Goal: Transaction & Acquisition: Purchase product/service

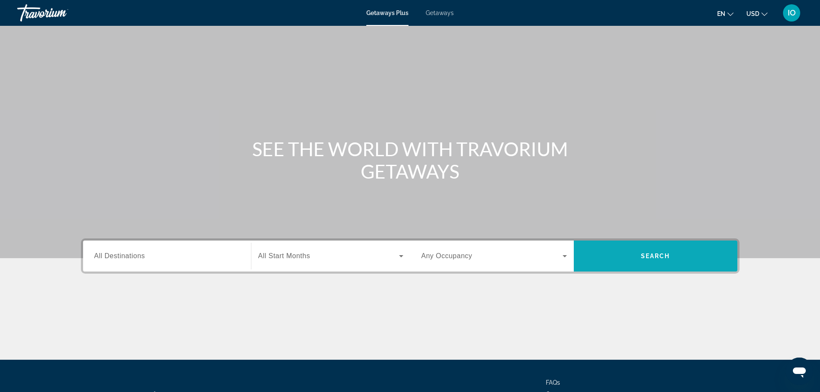
click at [677, 259] on span "Search widget" at bounding box center [656, 256] width 164 height 21
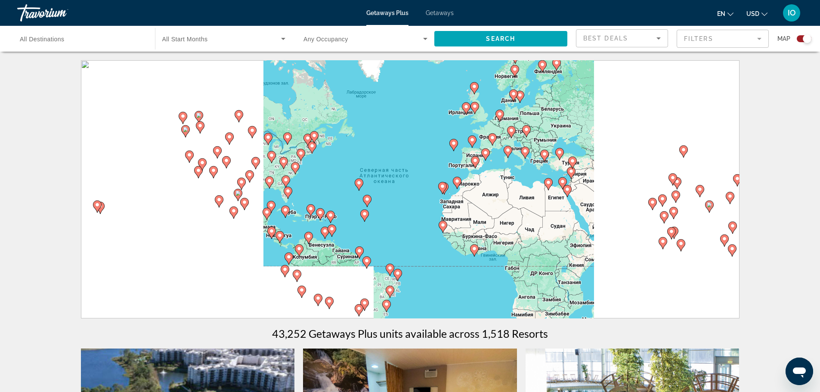
click at [209, 43] on span "Search widget" at bounding box center [221, 39] width 119 height 10
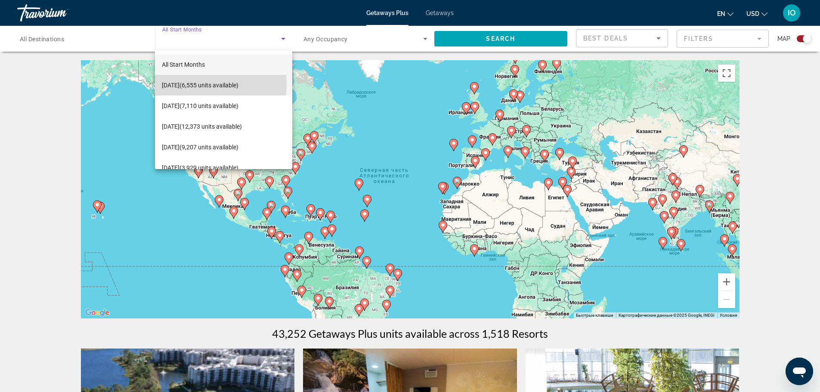
click at [213, 85] on span "September 2025 (6,555 units available)" at bounding box center [200, 85] width 77 height 10
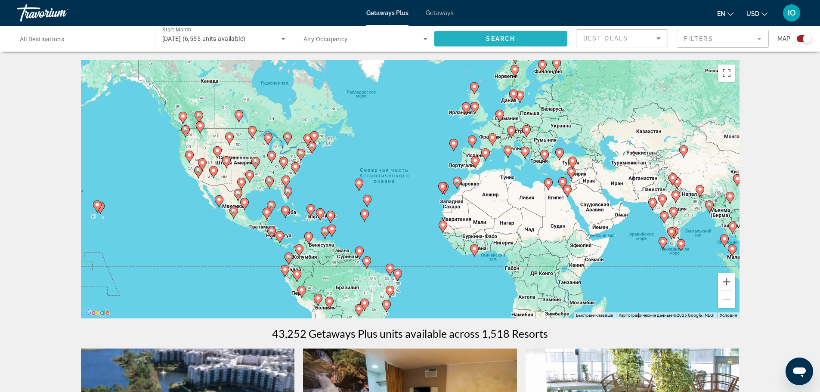
click at [475, 44] on span "Search widget" at bounding box center [500, 38] width 133 height 21
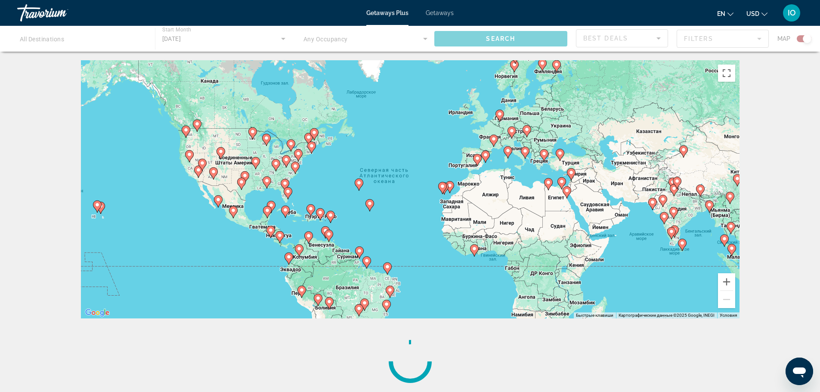
click at [522, 152] on icon "Main content" at bounding box center [525, 152] width 8 height 11
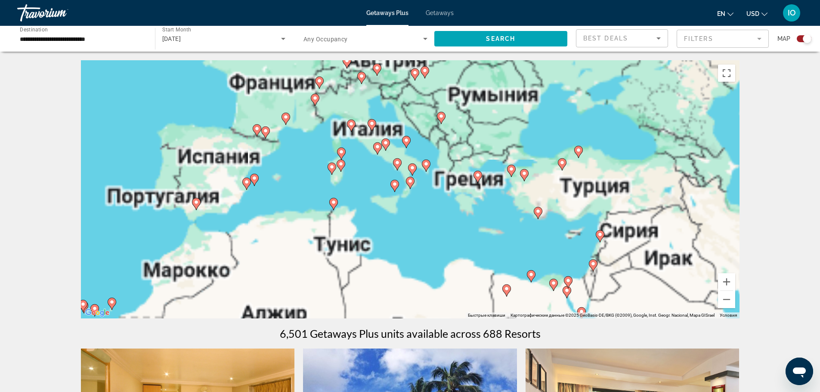
click at [370, 127] on icon "Main content" at bounding box center [372, 125] width 8 height 11
type input "**********"
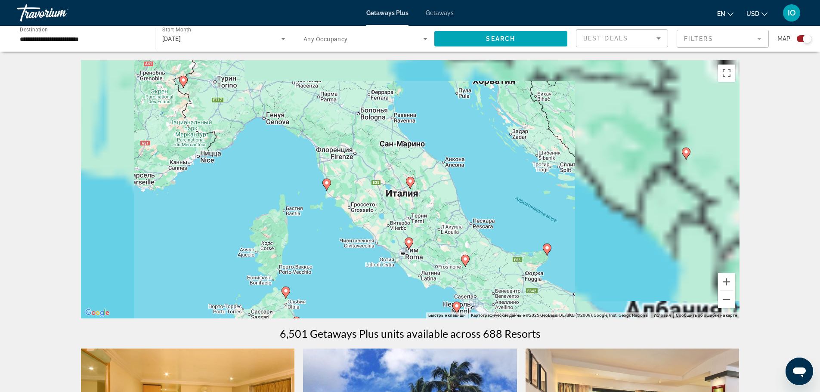
click at [328, 183] on image "Main content" at bounding box center [326, 182] width 5 height 5
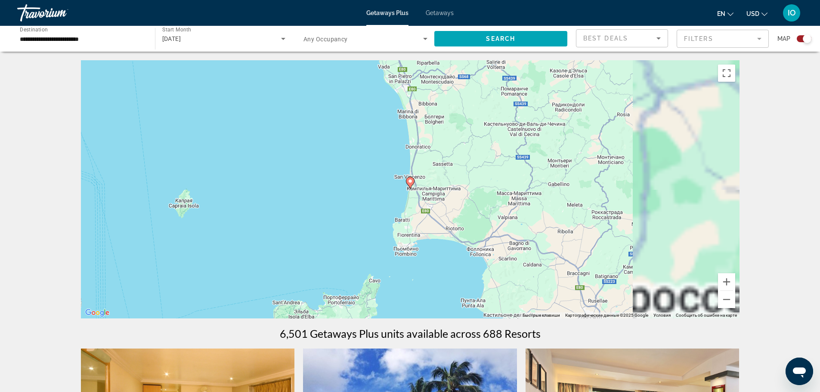
click at [411, 181] on image "Main content" at bounding box center [410, 181] width 5 height 5
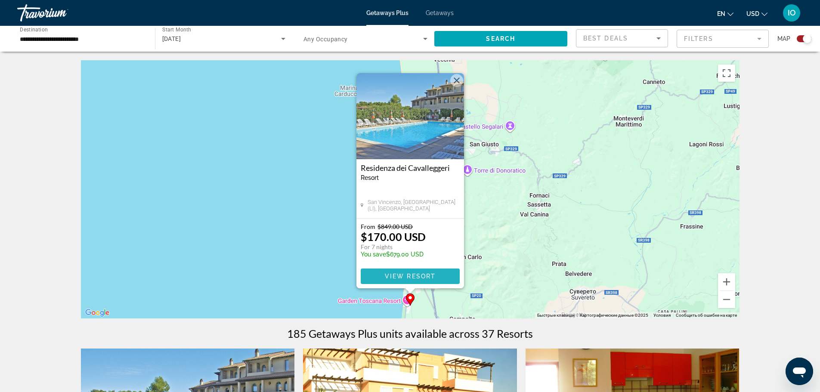
click at [400, 273] on span "View Resort" at bounding box center [409, 276] width 51 height 7
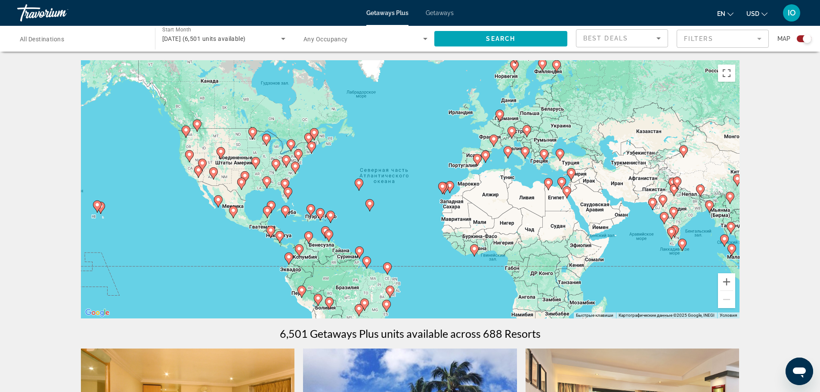
click at [504, 130] on div "Чтобы активировать перетаскивание с помощью клавиатуры, нажмите Alt + Ввод. Пос…" at bounding box center [410, 189] width 659 height 258
click at [500, 133] on div "Чтобы активировать перетаскивание с помощью клавиатуры, нажмите Alt + Ввод. Пос…" at bounding box center [410, 189] width 659 height 258
click at [494, 141] on image "Main content" at bounding box center [493, 138] width 5 height 5
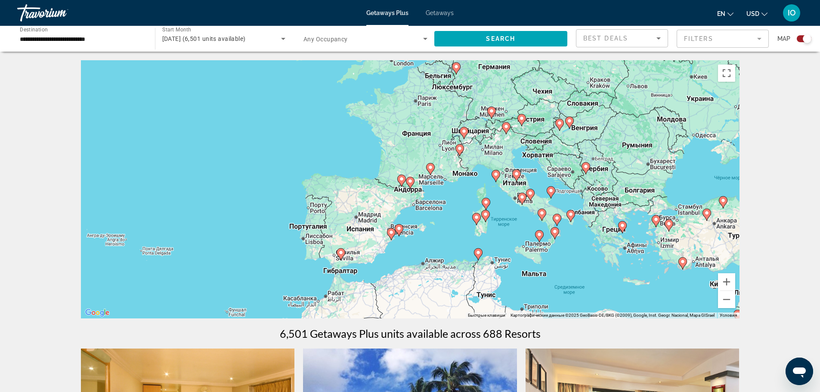
click at [552, 194] on icon "Main content" at bounding box center [551, 192] width 8 height 11
type input "**********"
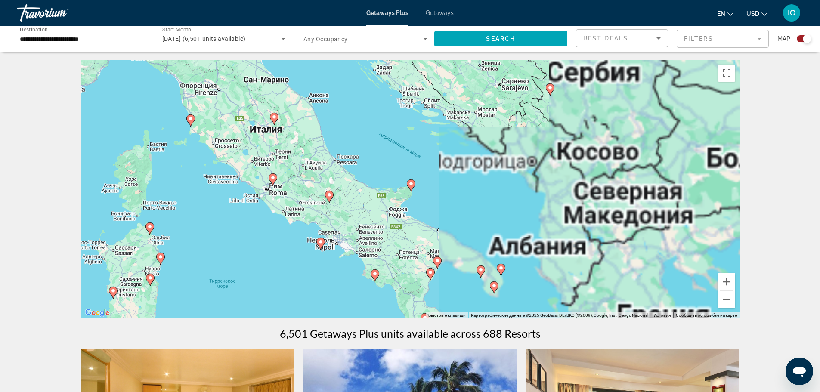
click at [413, 190] on gmp-advanced-marker "Main content" at bounding box center [411, 185] width 9 height 13
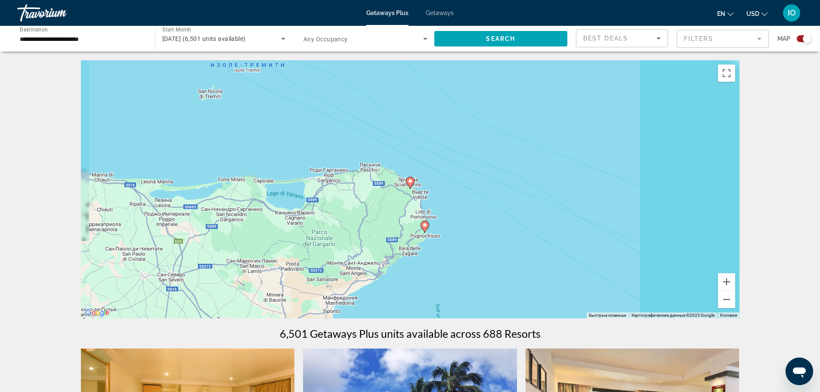
click at [408, 182] on image "Main content" at bounding box center [410, 181] width 5 height 5
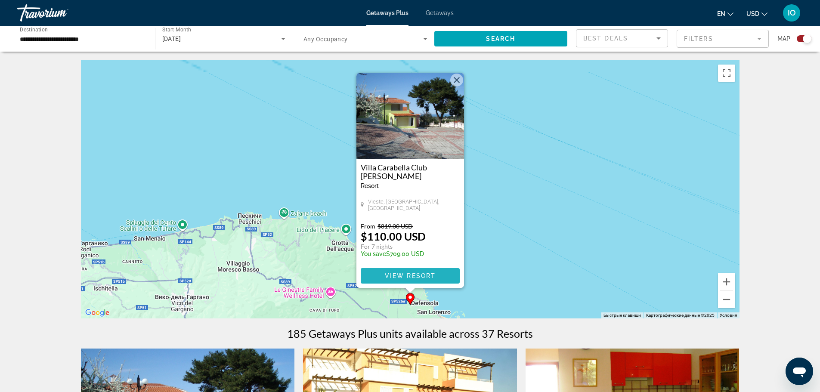
click at [400, 275] on span "View Resort" at bounding box center [409, 275] width 51 height 7
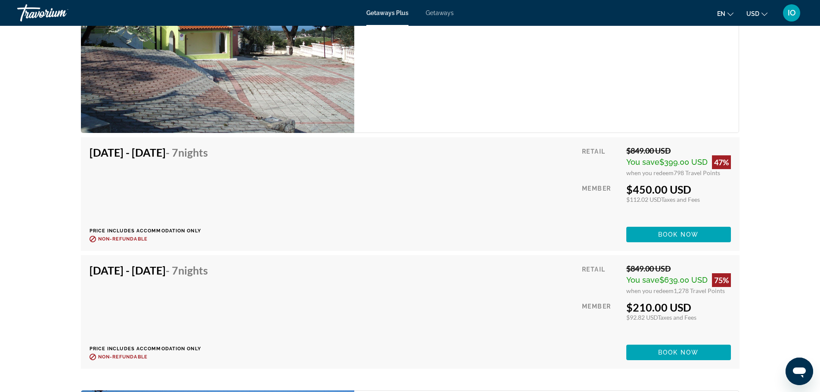
scroll to position [1980, 0]
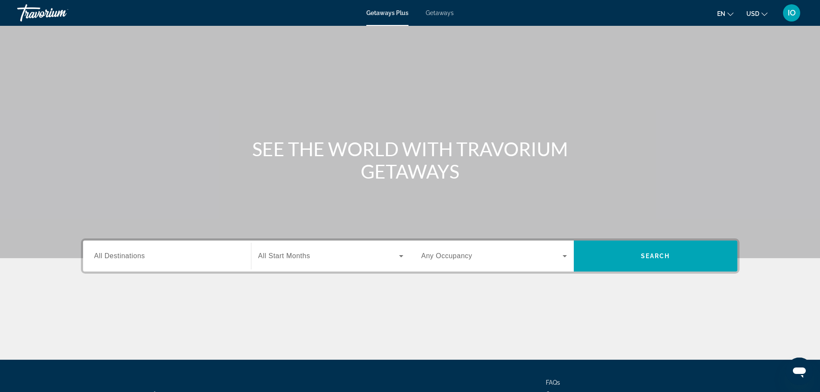
click at [134, 255] on span "All Destinations" at bounding box center [119, 255] width 51 height 7
click at [134, 255] on input "Destination All Destinations" at bounding box center [166, 256] width 145 height 10
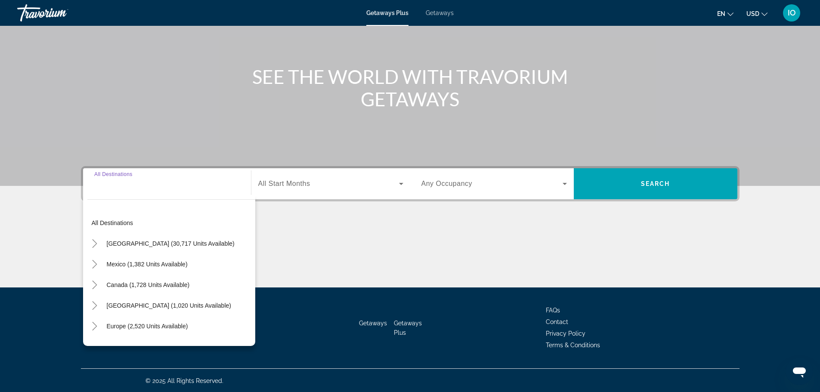
scroll to position [73, 0]
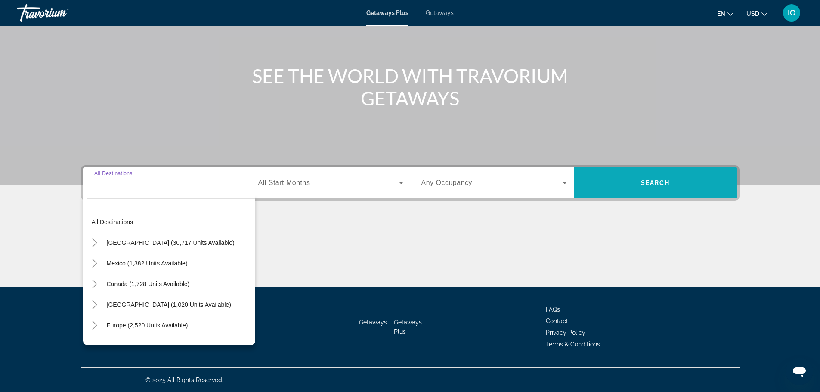
click at [662, 187] on span "Search widget" at bounding box center [656, 183] width 164 height 21
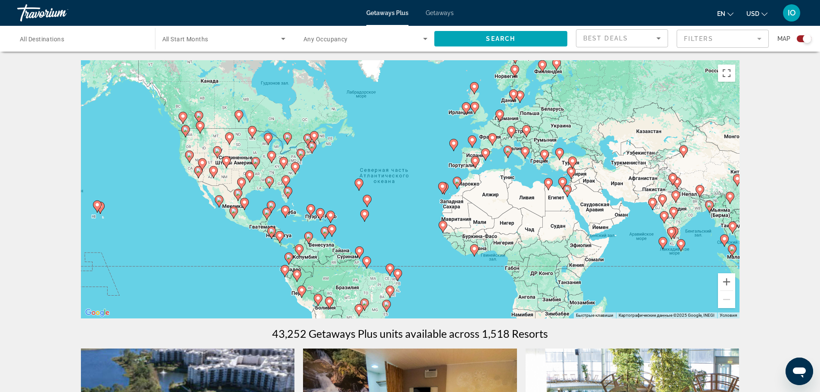
click at [513, 138] on gmp-advanced-marker "Main content" at bounding box center [511, 132] width 9 height 13
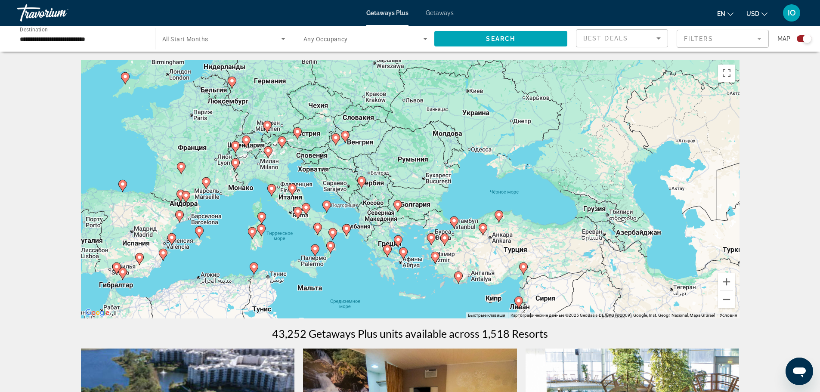
drag, startPoint x: 466, startPoint y: 220, endPoint x: 351, endPoint y: 167, distance: 126.4
click at [351, 167] on div "Чтобы активировать перетаскивание с помощью клавиатуры, нажмите Alt + Ввод. Пос…" at bounding box center [410, 189] width 659 height 258
click at [455, 277] on image "Main content" at bounding box center [457, 275] width 5 height 5
type input "**********"
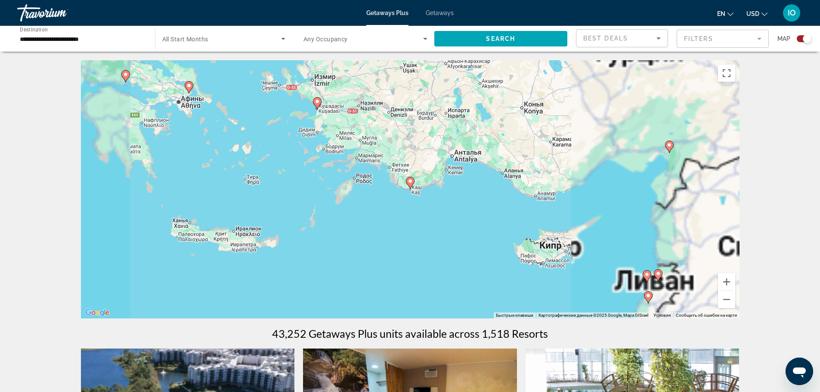
click at [408, 179] on image "Main content" at bounding box center [410, 181] width 5 height 5
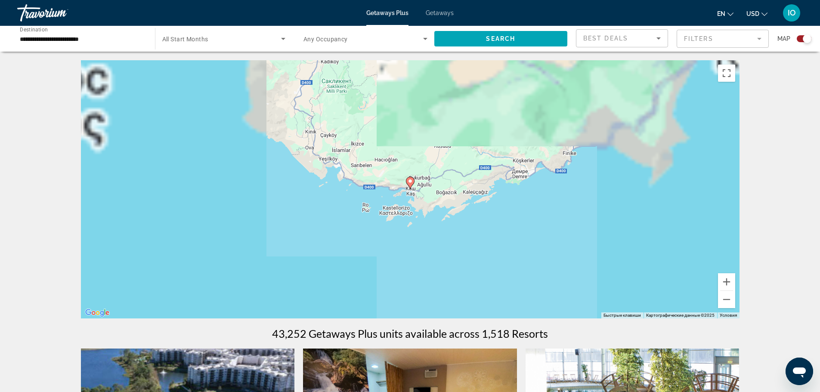
click at [409, 181] on image "Main content" at bounding box center [410, 181] width 5 height 5
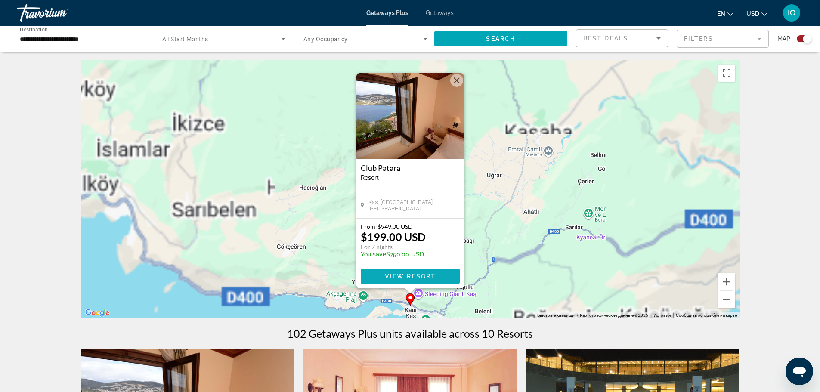
click at [422, 274] on span "View Resort" at bounding box center [409, 276] width 51 height 7
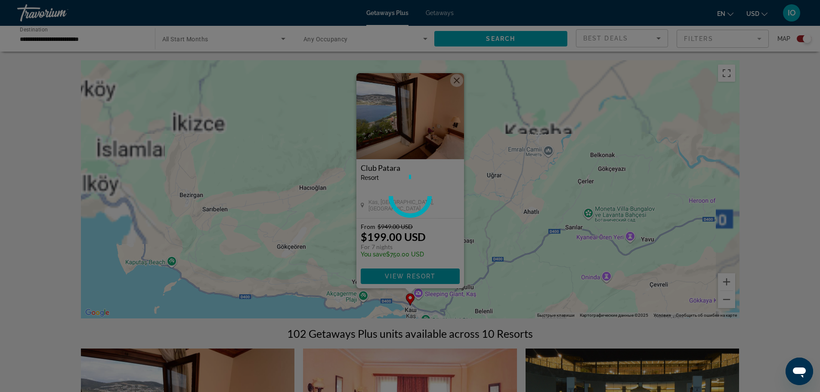
click at [798, 278] on div at bounding box center [410, 196] width 820 height 392
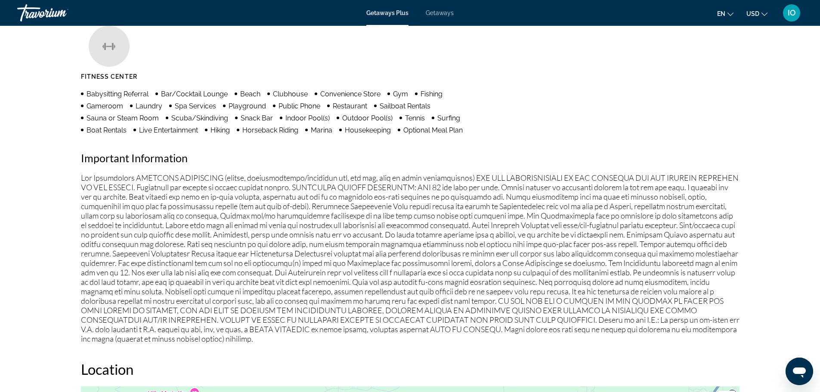
scroll to position [572, 0]
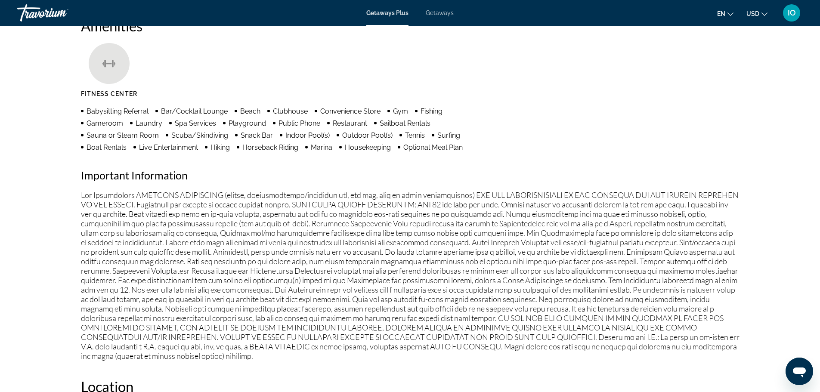
click at [546, 146] on div "Amenities Fitness Center Babysitting Referral Bar/Cocktail Lounge Beach Clubhou…" at bounding box center [410, 188] width 659 height 343
click at [619, 100] on ul "Fitness Center" at bounding box center [410, 73] width 659 height 61
click at [623, 104] on div "Amenities Fitness Center Babysitting Referral Bar/Cocktail Lounge Beach Clubhou…" at bounding box center [410, 188] width 659 height 343
click at [653, 106] on div "Amenities Fitness Center Babysitting Referral Bar/Cocktail Lounge Beach Clubhou…" at bounding box center [410, 188] width 659 height 343
click at [595, 90] on ul "Fitness Center" at bounding box center [410, 73] width 659 height 61
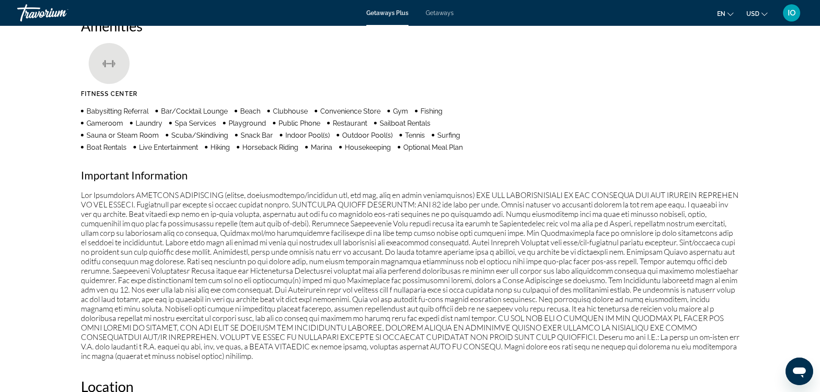
click at [599, 97] on ul "Fitness Center" at bounding box center [410, 73] width 659 height 61
click at [464, 51] on ul "Fitness Center" at bounding box center [410, 73] width 659 height 61
click at [469, 58] on ul "Fitness Center" at bounding box center [410, 73] width 659 height 61
click at [401, 62] on ul "Fitness Center" at bounding box center [410, 73] width 659 height 61
drag, startPoint x: 401, startPoint y: 62, endPoint x: 624, endPoint y: 128, distance: 232.2
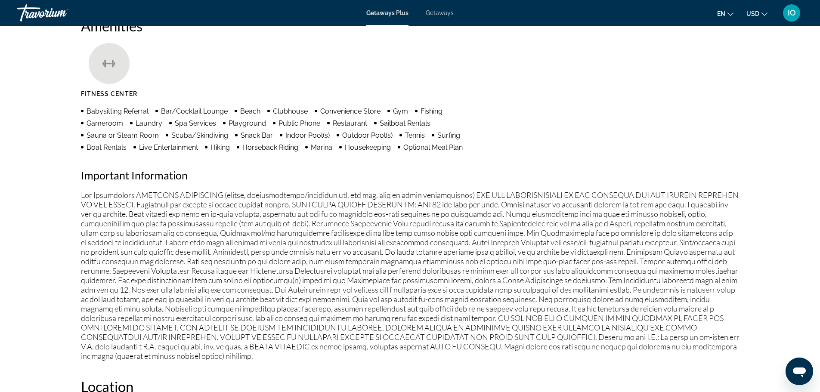
click at [624, 128] on div "Amenities Fitness Center Babysitting Referral Bar/Cocktail Lounge Beach Clubhou…" at bounding box center [410, 188] width 659 height 343
click at [186, 76] on ul "Fitness Center" at bounding box center [410, 73] width 659 height 61
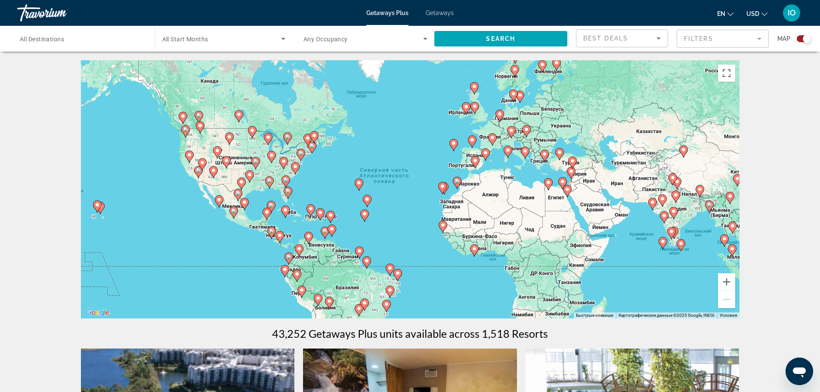
click at [529, 132] on image "Main content" at bounding box center [526, 129] width 5 height 5
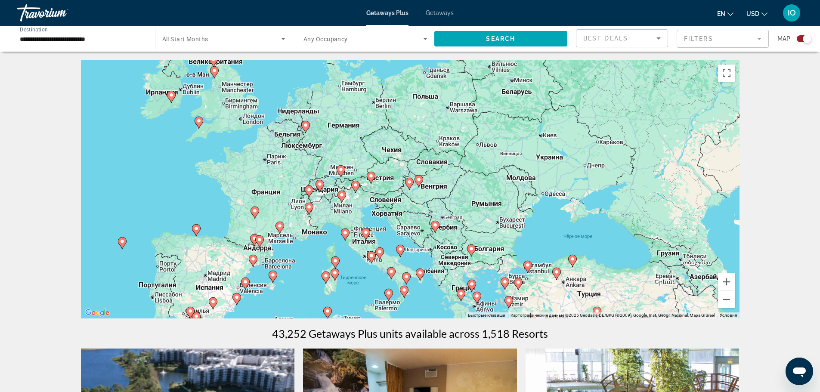
click at [178, 204] on div "Чтобы активировать перетаскивание с помощью клавиатуры, нажмите Alt + Ввод. Пос…" at bounding box center [410, 189] width 659 height 258
click at [528, 264] on image "Main content" at bounding box center [527, 265] width 5 height 5
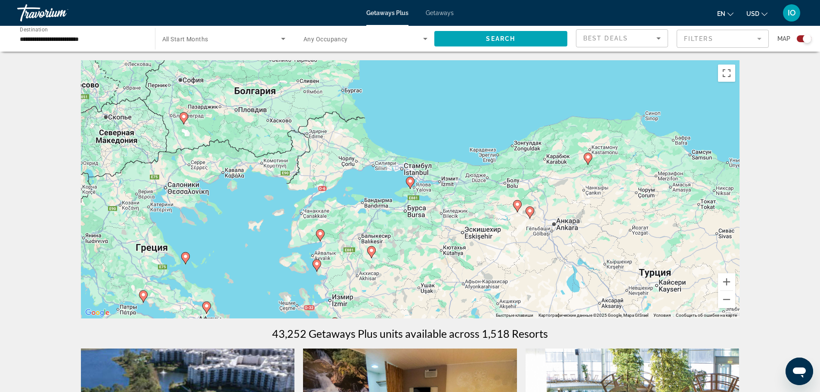
click at [185, 257] on image "Main content" at bounding box center [185, 256] width 5 height 5
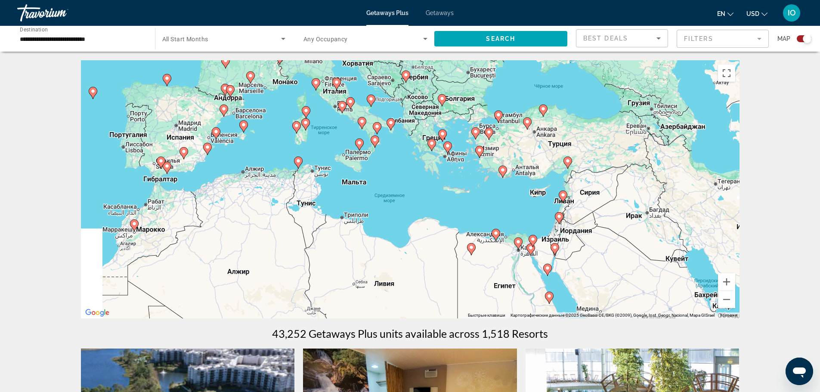
drag, startPoint x: 499, startPoint y: 188, endPoint x: 533, endPoint y: 138, distance: 60.4
click at [533, 138] on div "Для навигации используйте клавиши со стрелками. Чтобы активировать перетаскиван…" at bounding box center [410, 189] width 659 height 258
click at [316, 85] on image "Main content" at bounding box center [315, 82] width 5 height 5
type input "**********"
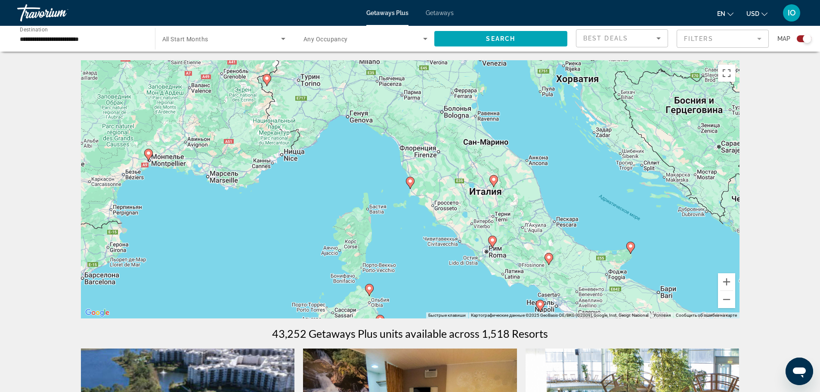
click at [408, 182] on image "Main content" at bounding box center [410, 181] width 5 height 5
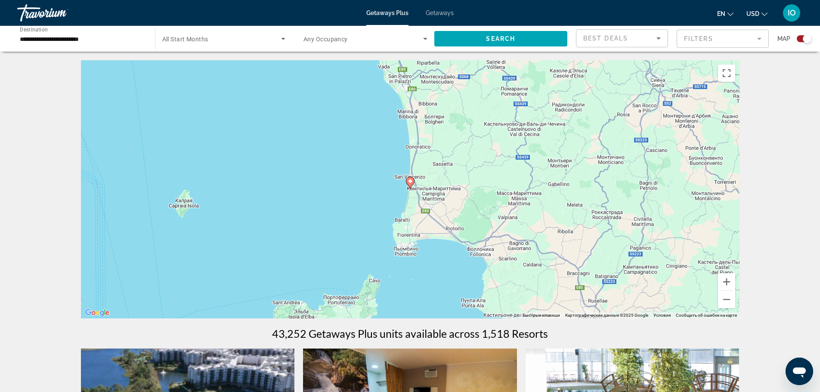
click at [408, 183] on image "Main content" at bounding box center [410, 181] width 5 height 5
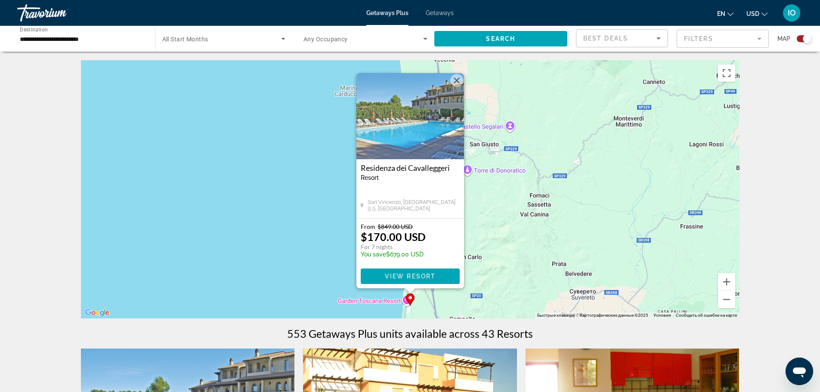
click at [458, 83] on button "Закрыть" at bounding box center [456, 80] width 13 height 13
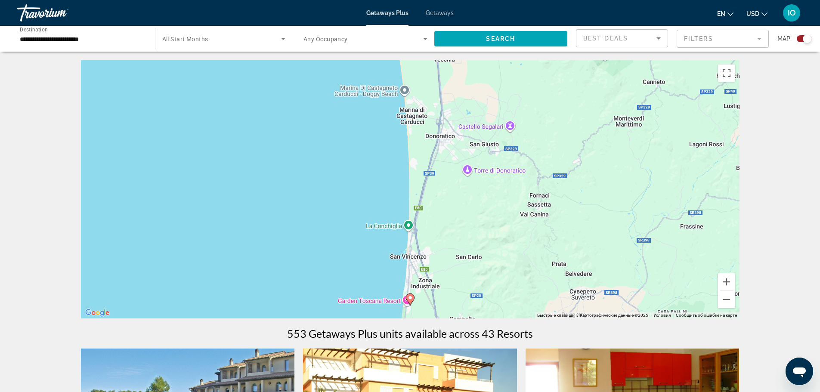
click at [108, 37] on input "**********" at bounding box center [82, 39] width 124 height 10
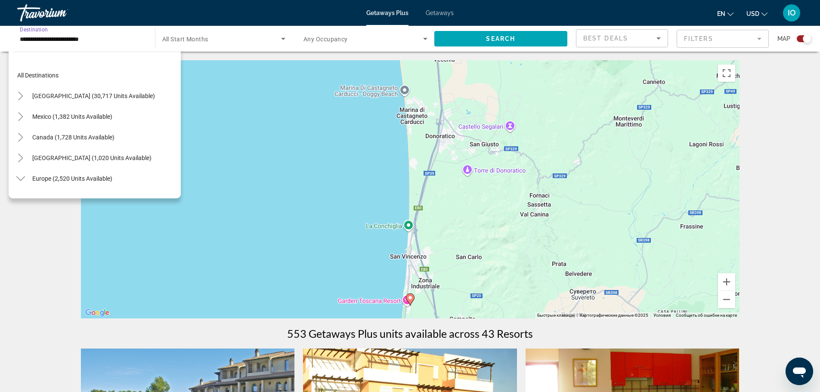
scroll to position [278, 0]
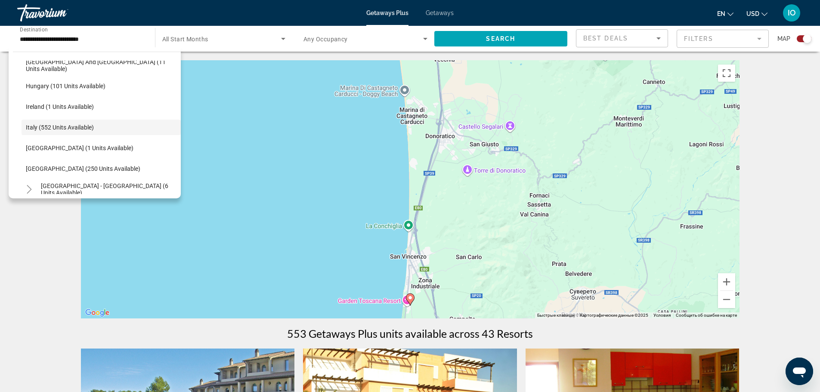
click at [201, 76] on div "Чтобы активировать перетаскивание с помощью клавиатуры, нажмите Alt + Ввод. Пос…" at bounding box center [410, 189] width 659 height 258
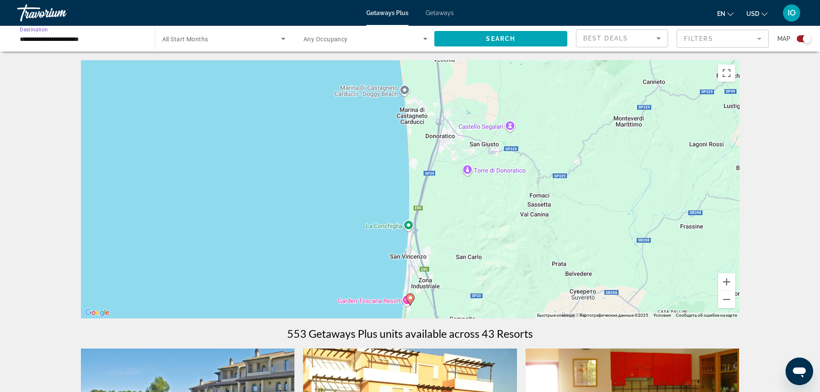
click at [96, 38] on input "**********" at bounding box center [82, 39] width 124 height 10
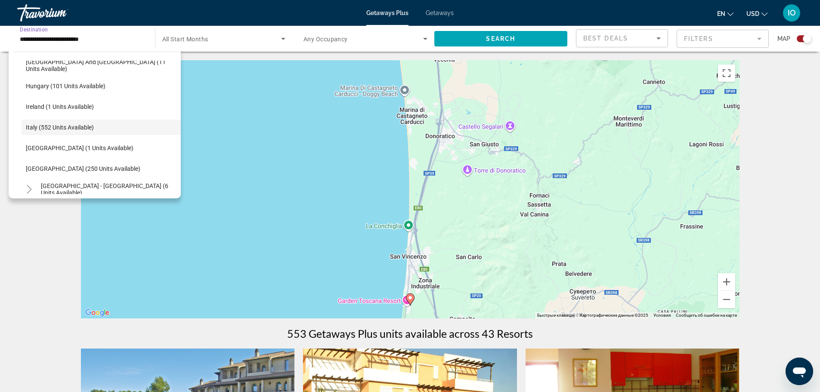
click at [244, 115] on div "Чтобы активировать перетаскивание с помощью клавиатуры, нажмите Alt + Ввод. Пос…" at bounding box center [410, 189] width 659 height 258
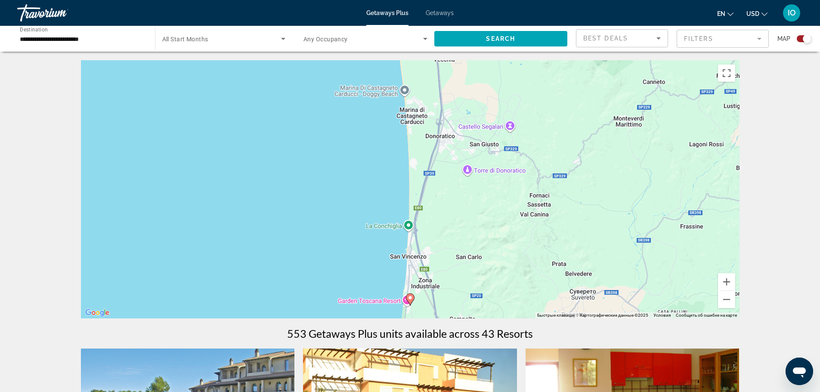
click at [449, 7] on div "Getaways Plus Getaways en English Español Français Italiano Português русский U…" at bounding box center [410, 13] width 820 height 22
click at [447, 13] on span "Getaways" at bounding box center [440, 12] width 28 height 7
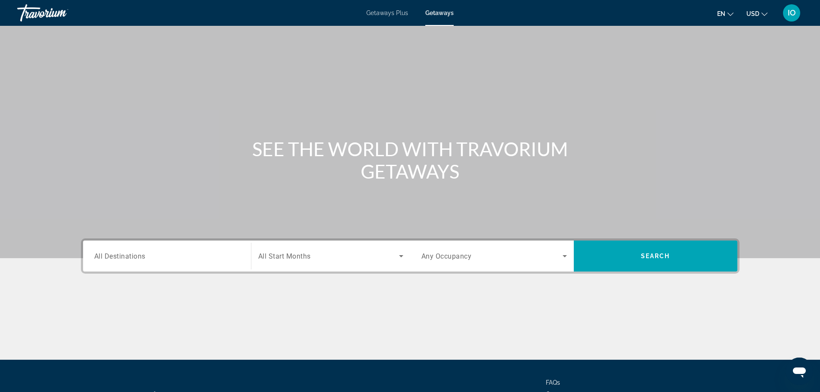
click at [271, 158] on h1 "SEE THE WORLD WITH TRAVORIUM GETAWAYS" at bounding box center [410, 160] width 323 height 45
click at [123, 255] on span "All Destinations" at bounding box center [119, 256] width 51 height 8
click at [123, 255] on input "Destination All Destinations" at bounding box center [166, 256] width 145 height 10
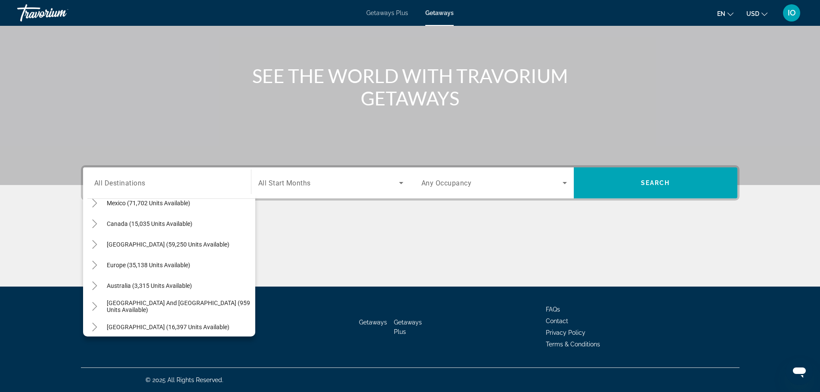
scroll to position [69, 0]
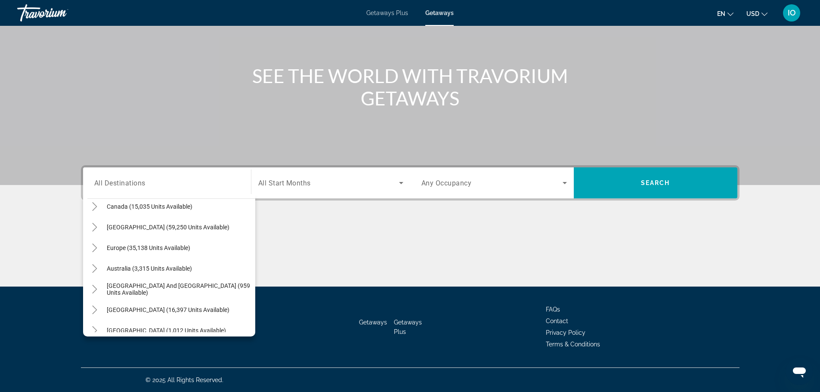
drag, startPoint x: 251, startPoint y: 329, endPoint x: 265, endPoint y: 350, distance: 25.1
click at [265, 350] on div "Getaways Getaways Plus FAQs Contact Privacy Policy Terms & Conditions" at bounding box center [410, 327] width 659 height 81
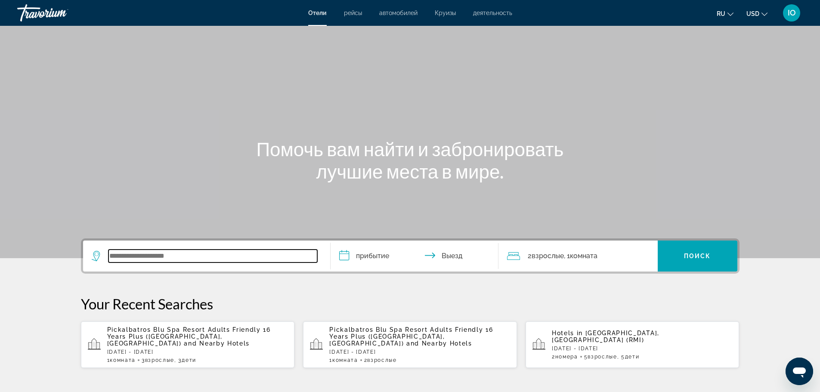
click at [132, 250] on input "Search widget" at bounding box center [212, 256] width 209 height 13
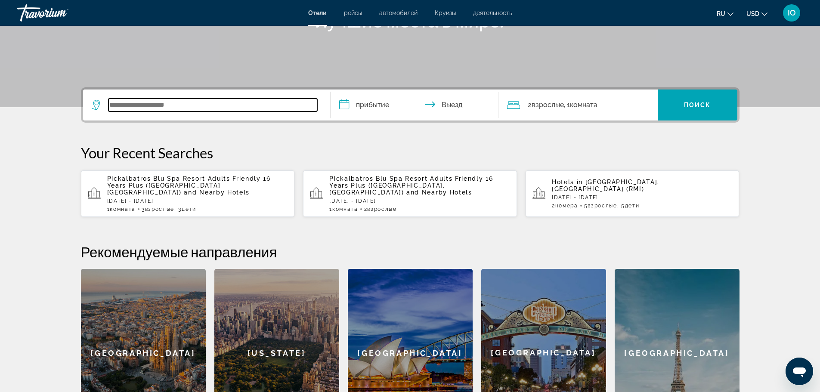
scroll to position [210, 0]
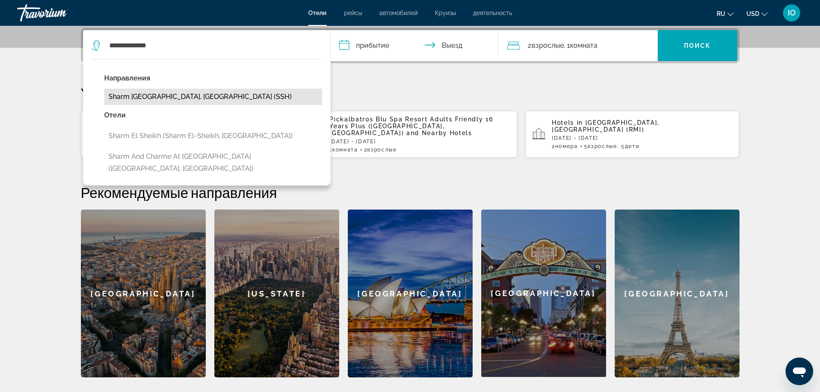
click at [154, 96] on button "Sharm [GEOGRAPHIC_DATA], [GEOGRAPHIC_DATA] (SSH)" at bounding box center [213, 97] width 218 height 16
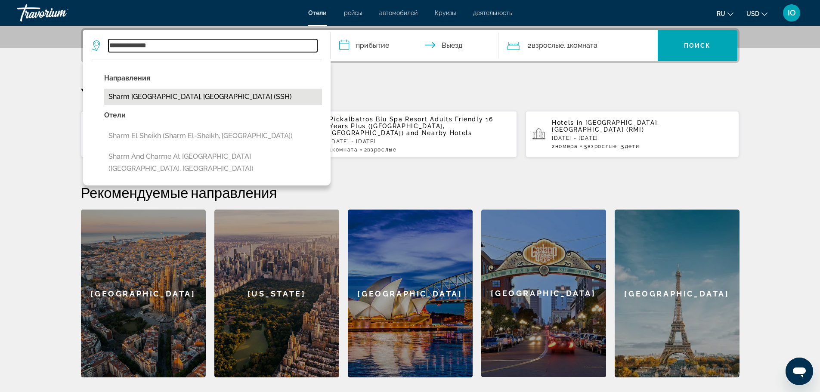
type input "**********"
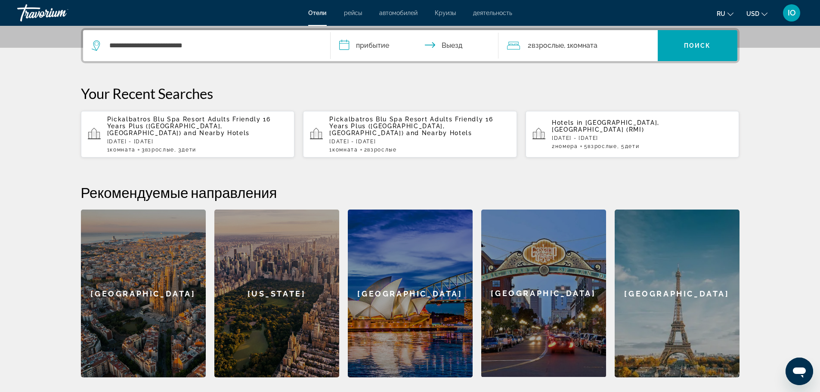
click at [382, 45] on input "**********" at bounding box center [416, 47] width 171 height 34
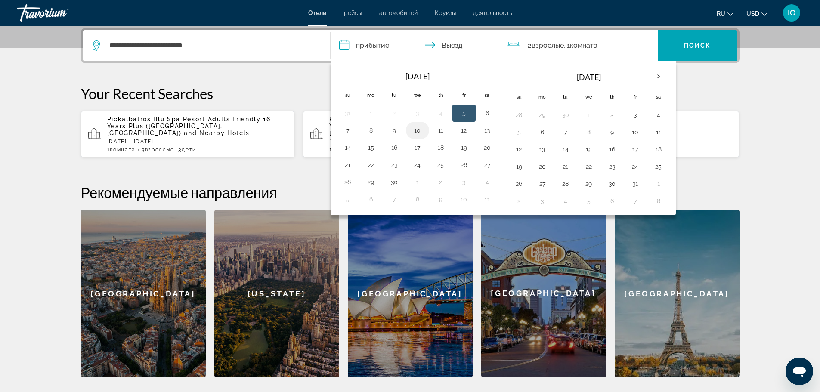
click at [415, 130] on button "10" at bounding box center [418, 130] width 14 height 12
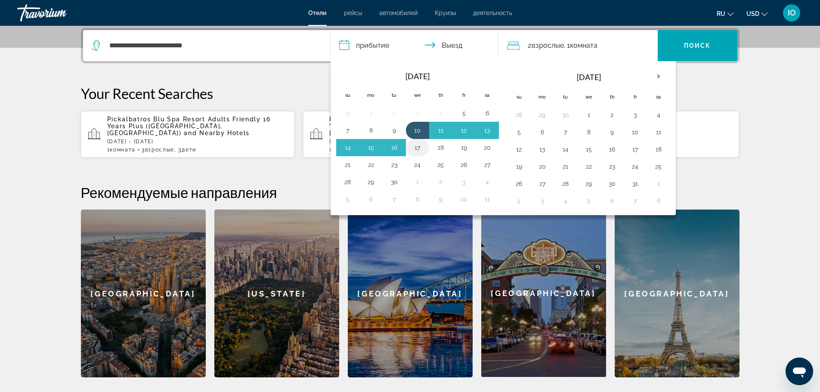
click at [413, 149] on button "17" at bounding box center [418, 148] width 14 height 12
type input "**********"
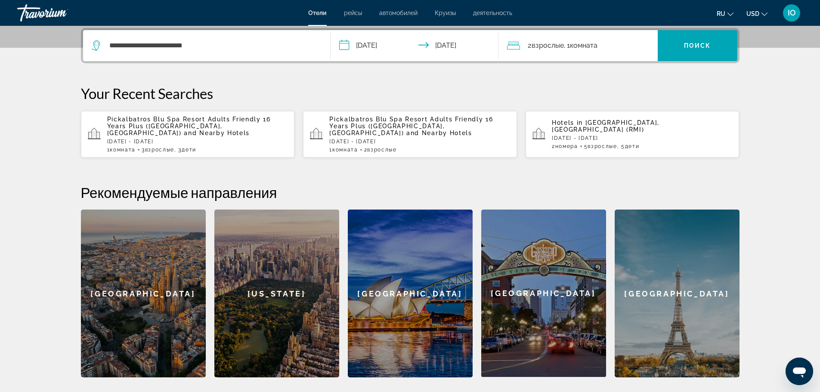
click at [613, 48] on div "2 Взрослый Взрослые , 1 Комната номера" at bounding box center [582, 46] width 151 height 12
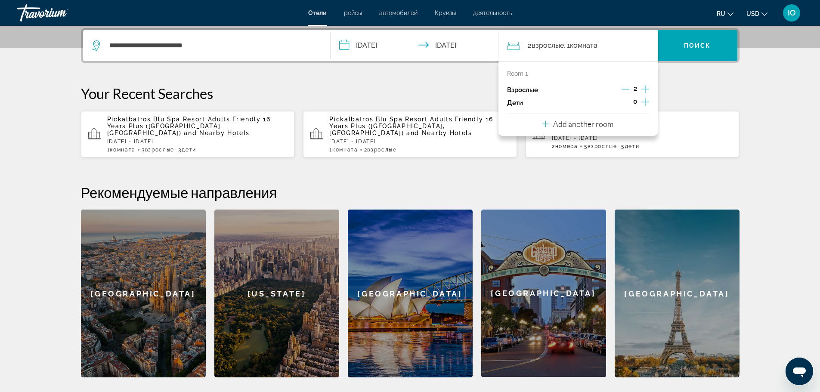
click at [643, 102] on icon "Increment children" at bounding box center [645, 102] width 8 height 10
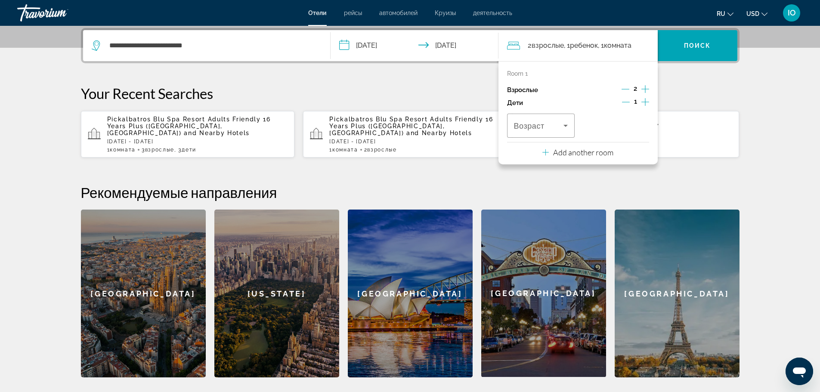
click at [643, 102] on icon "Increment children" at bounding box center [645, 102] width 8 height 10
click at [644, 101] on icon "Increment children" at bounding box center [645, 102] width 8 height 10
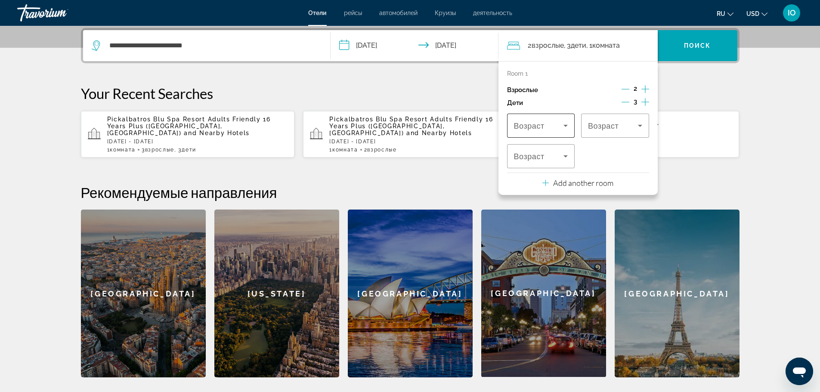
click at [559, 124] on span "Travelers: 2 adults, 3 children" at bounding box center [539, 126] width 50 height 10
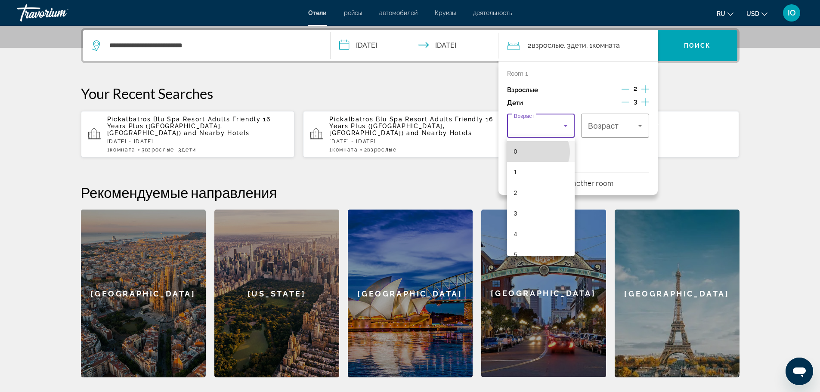
click at [537, 152] on mat-option "0" at bounding box center [541, 151] width 68 height 21
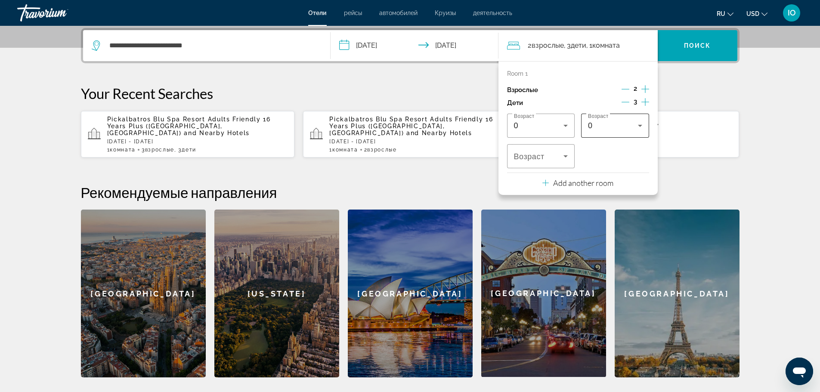
click at [605, 118] on span "Возраст" at bounding box center [598, 117] width 21 height 6
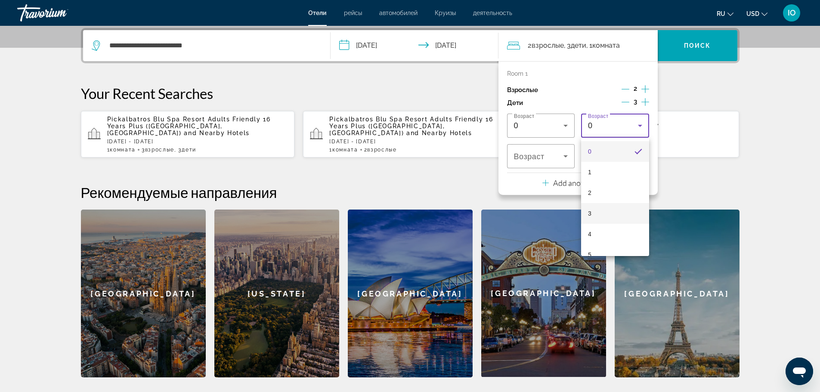
click at [604, 214] on mat-option "3" at bounding box center [615, 213] width 68 height 21
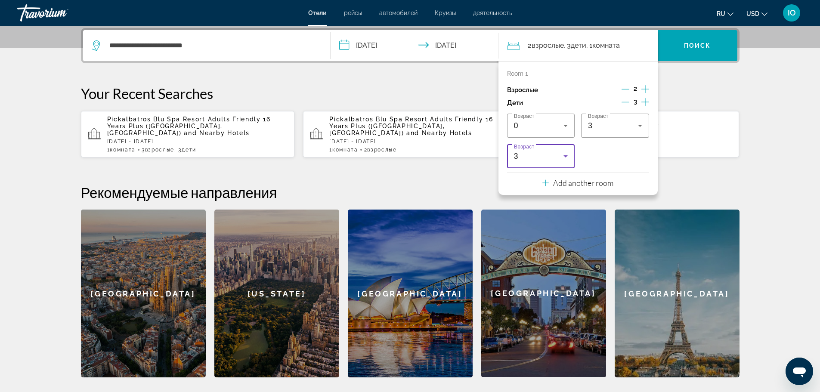
click at [541, 156] on div "3" at bounding box center [539, 156] width 50 height 10
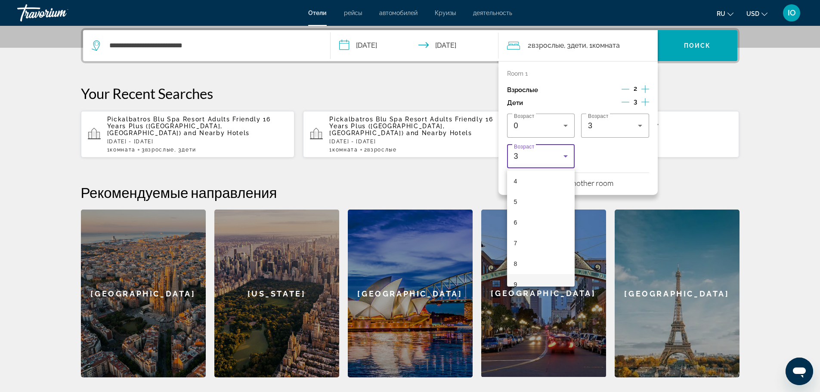
scroll to position [86, 0]
click at [517, 282] on mat-option "9" at bounding box center [541, 282] width 68 height 21
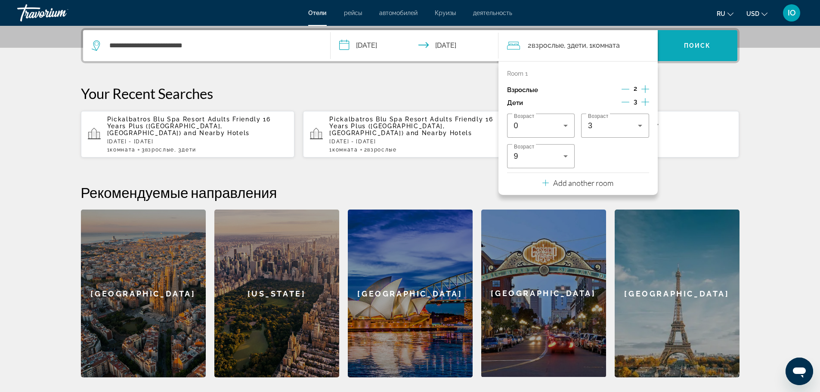
click at [681, 43] on span "Search widget" at bounding box center [698, 45] width 80 height 21
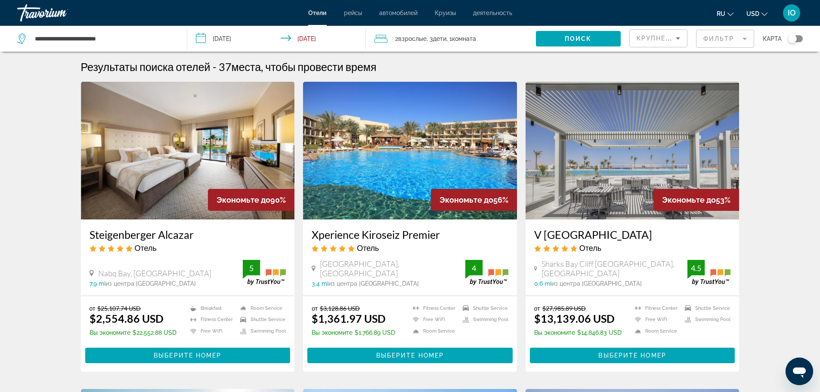
click at [414, 157] on img "Main content" at bounding box center [410, 151] width 214 height 138
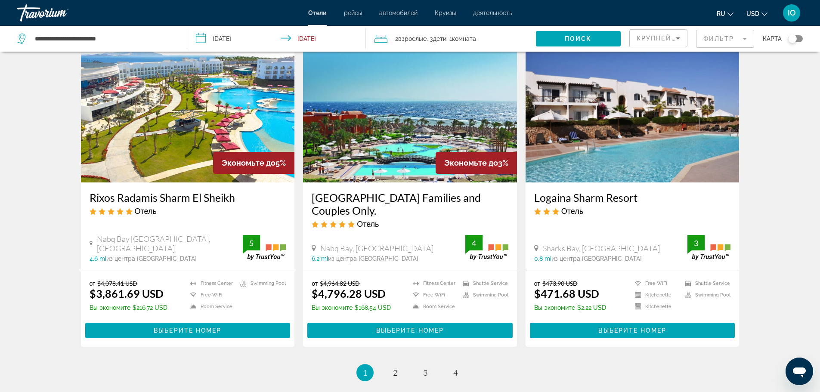
scroll to position [964, 0]
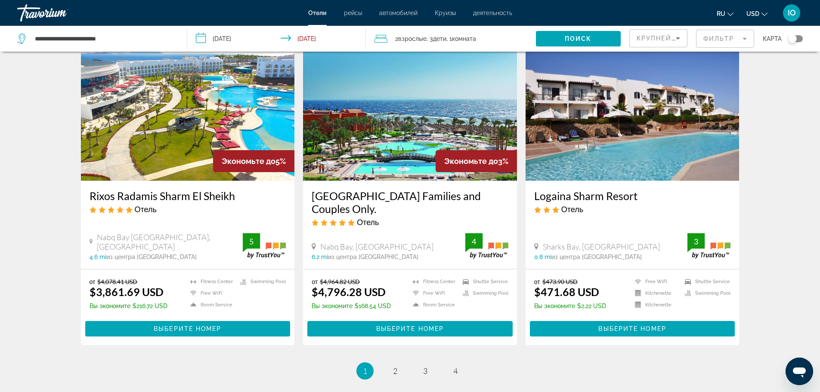
click at [177, 27] on div "**********" at bounding box center [97, 39] width 161 height 26
click at [657, 36] on span "Крупнейшие сбережения" at bounding box center [689, 38] width 105 height 7
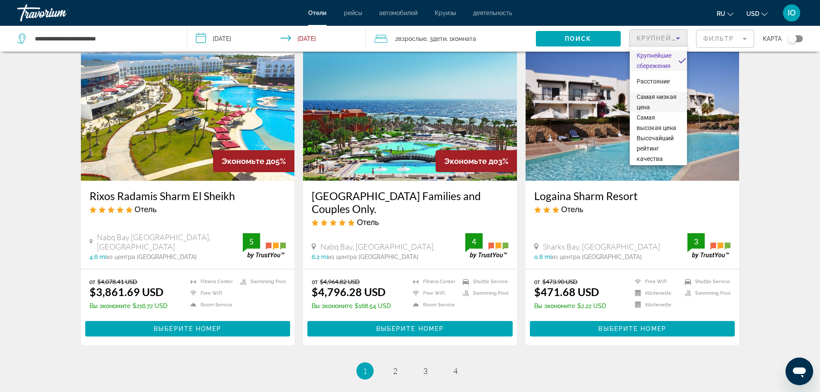
click at [654, 101] on span "Самая низкая цена" at bounding box center [658, 102] width 43 height 21
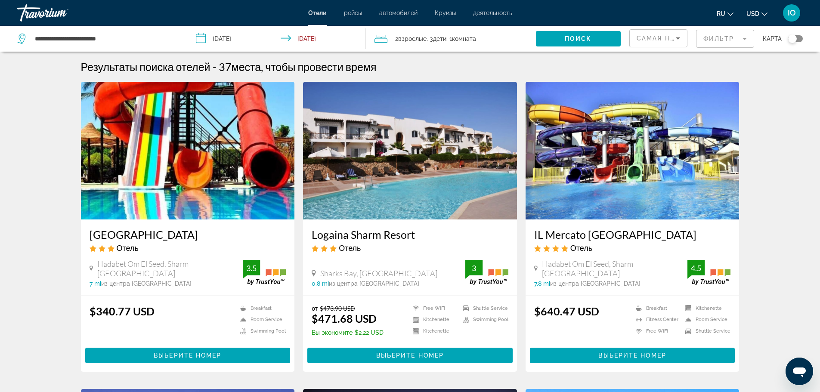
click at [165, 133] on img "Main content" at bounding box center [188, 151] width 214 height 138
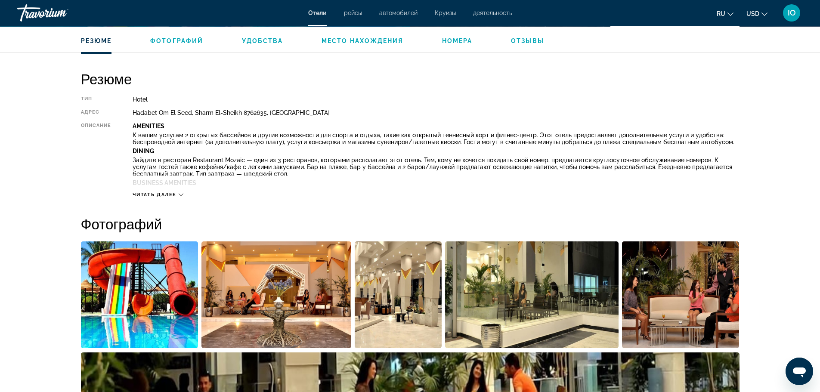
scroll to position [258, 0]
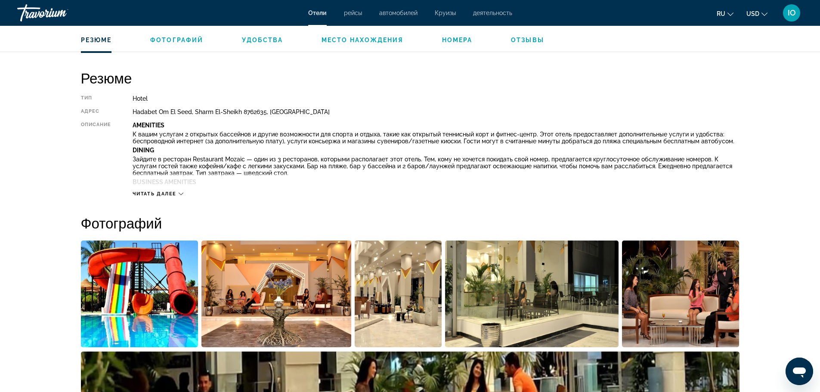
click at [152, 190] on div "Читать далее" at bounding box center [436, 185] width 606 height 24
click at [160, 192] on span "Читать далее" at bounding box center [155, 194] width 44 height 6
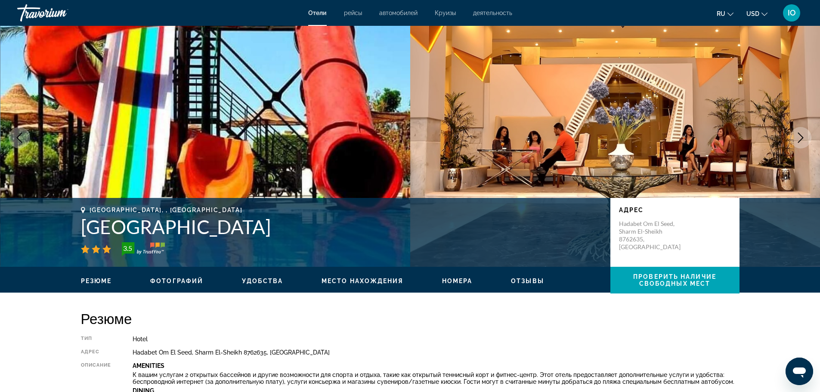
scroll to position [0, 0]
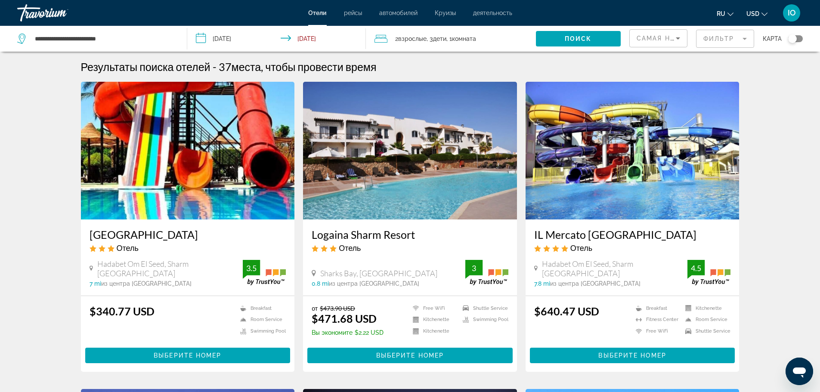
click at [578, 149] on img "Main content" at bounding box center [633, 151] width 214 height 138
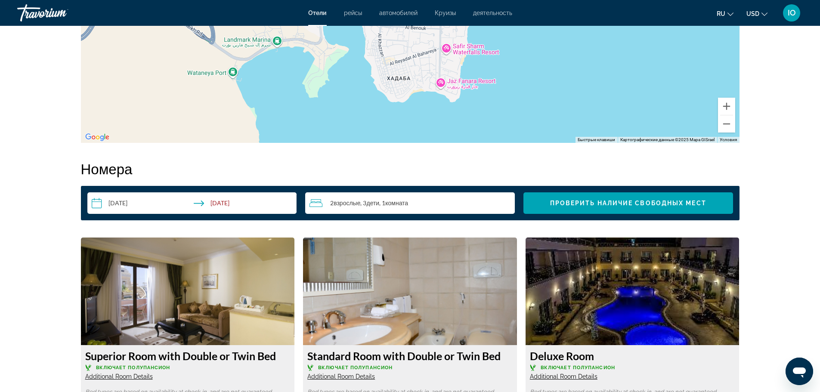
scroll to position [964, 0]
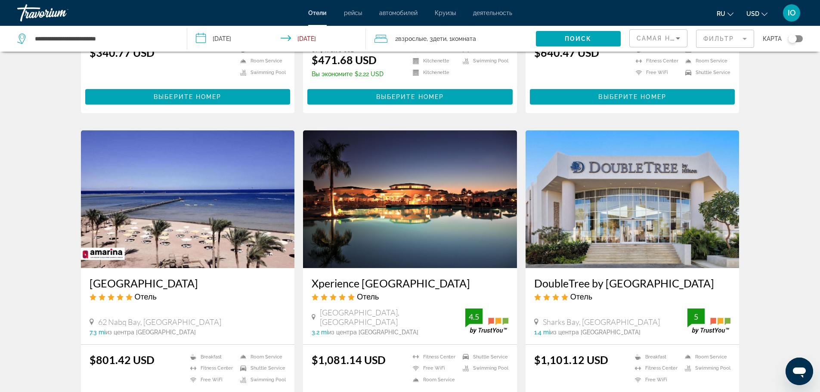
scroll to position [310, 0]
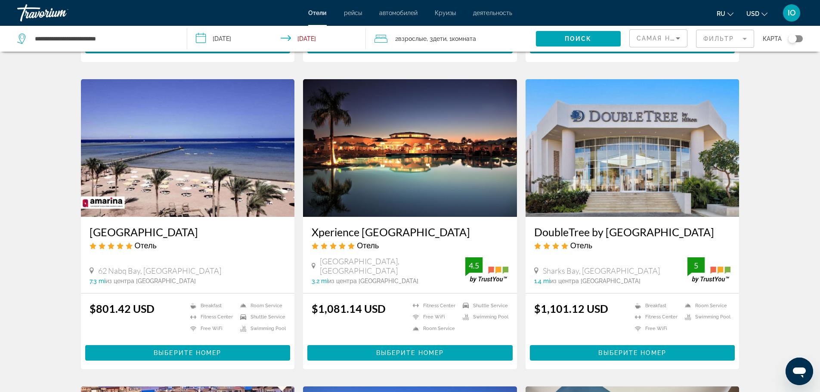
click at [194, 148] on img "Main content" at bounding box center [188, 148] width 214 height 138
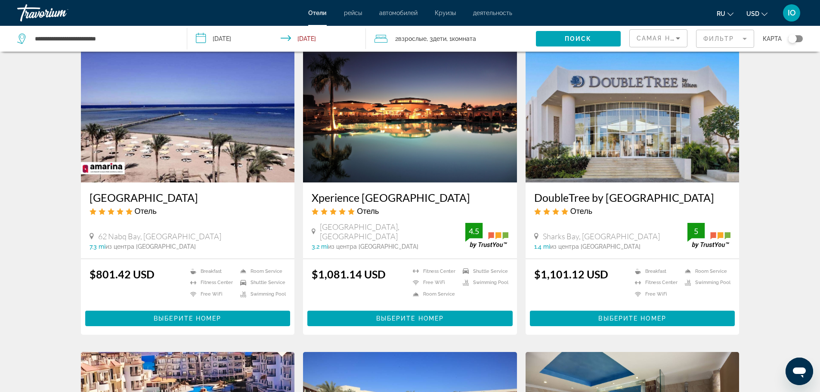
scroll to position [362, 0]
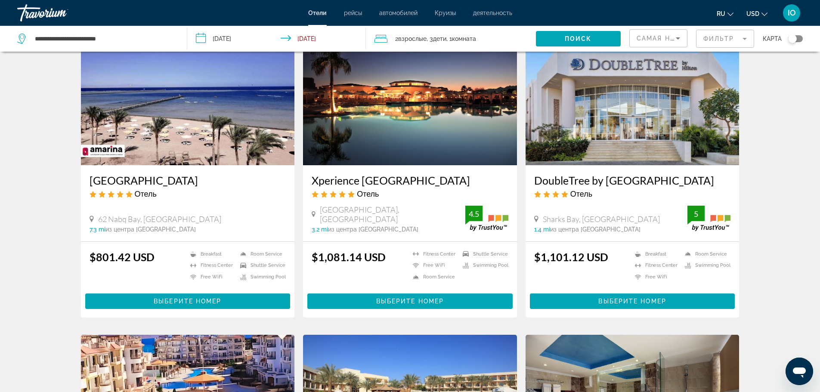
click at [387, 121] on img "Main content" at bounding box center [410, 97] width 214 height 138
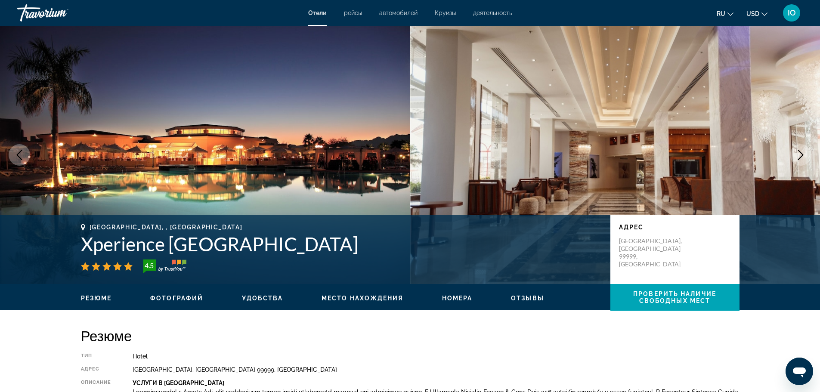
click at [795, 155] on button "Next image" at bounding box center [801, 155] width 22 height 22
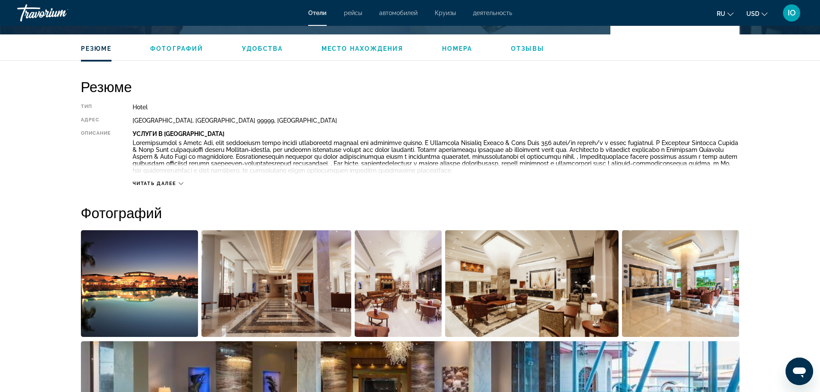
scroll to position [258, 0]
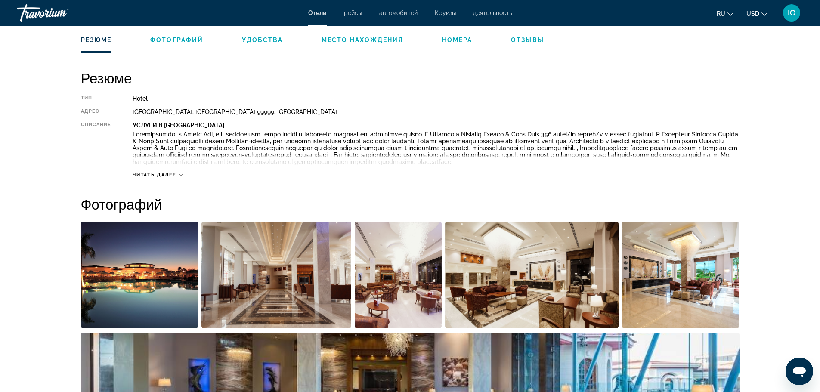
click at [152, 171] on div "Читать далее" at bounding box center [436, 167] width 606 height 24
click at [170, 172] on span "Читать далее" at bounding box center [155, 175] width 44 height 6
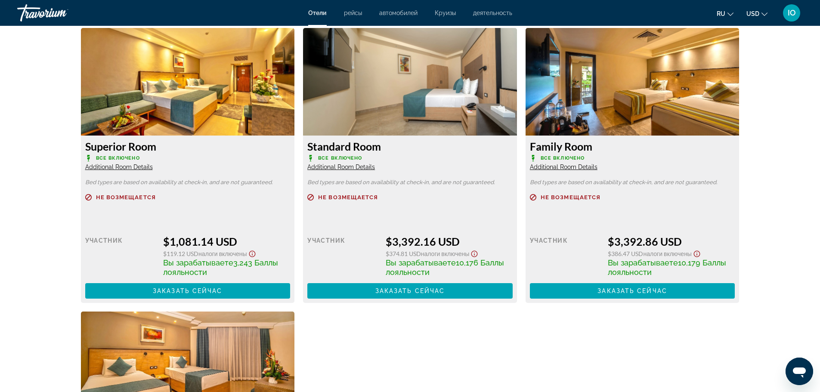
scroll to position [1171, 0]
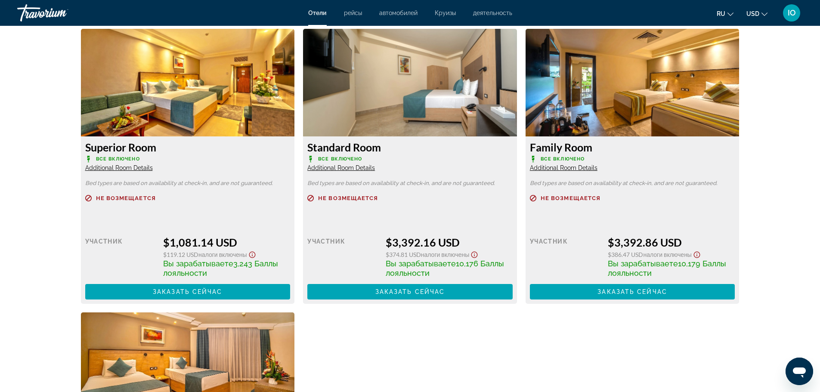
click at [122, 167] on span "Additional Room Details" at bounding box center [119, 167] width 68 height 7
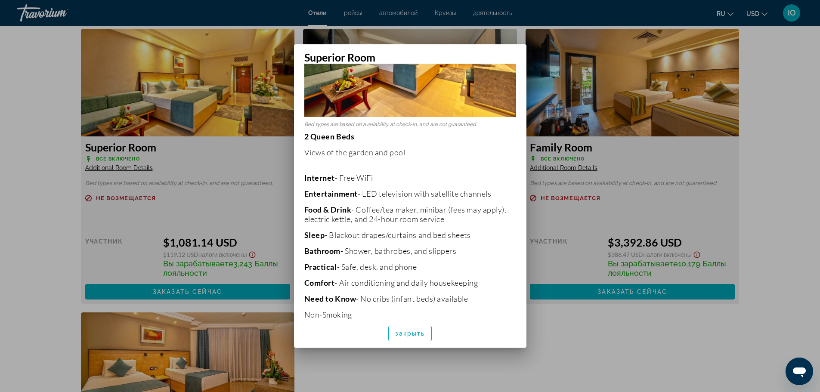
scroll to position [114, 0]
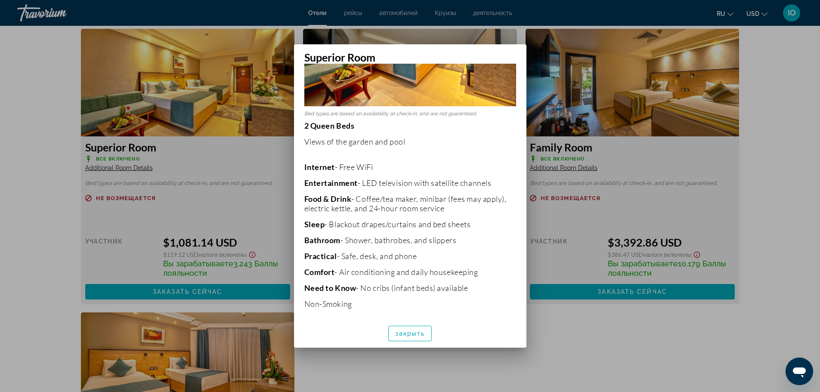
click at [521, 319] on div "закрыть" at bounding box center [410, 333] width 232 height 29
click at [254, 176] on div at bounding box center [410, 196] width 820 height 392
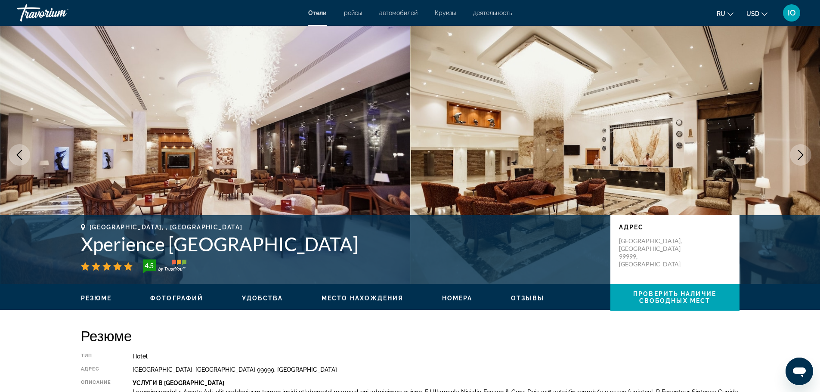
scroll to position [1171, 0]
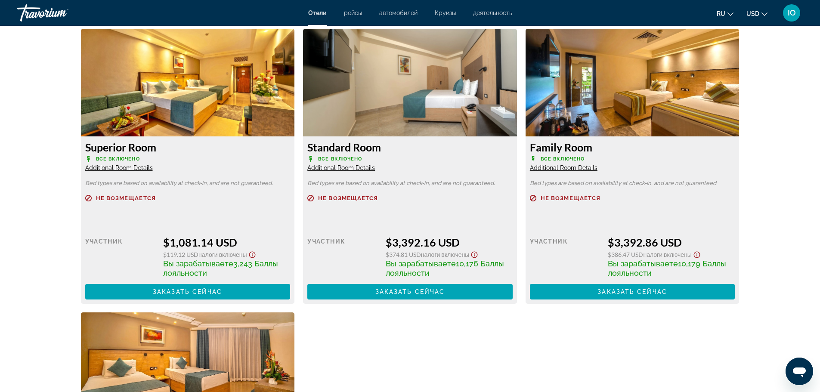
click at [212, 99] on img "Main content" at bounding box center [188, 83] width 214 height 108
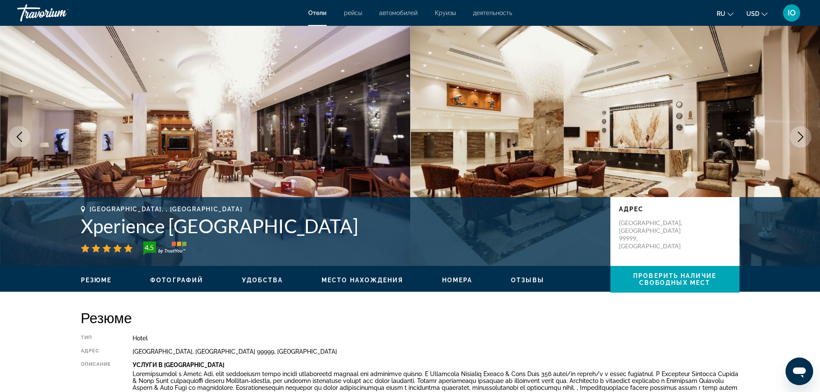
scroll to position [0, 0]
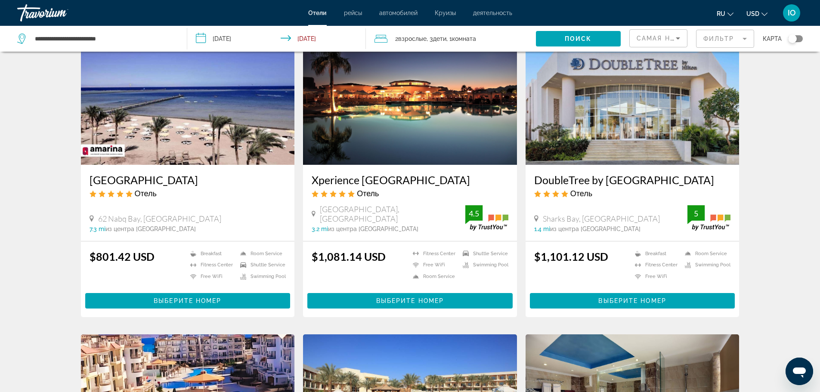
scroll to position [362, 0]
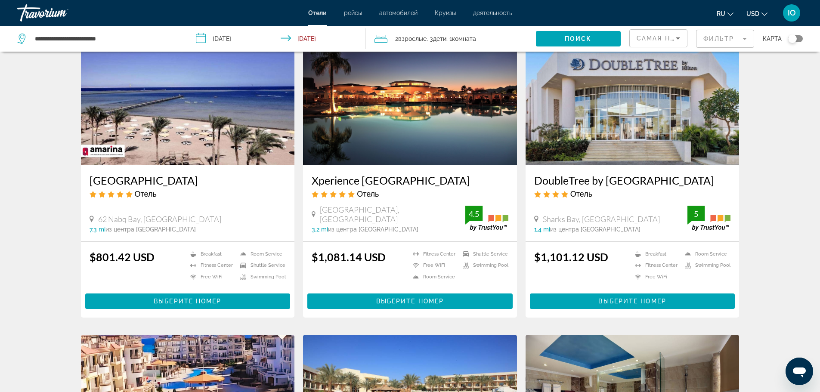
click at [473, 42] on span "Комната" at bounding box center [464, 38] width 24 height 7
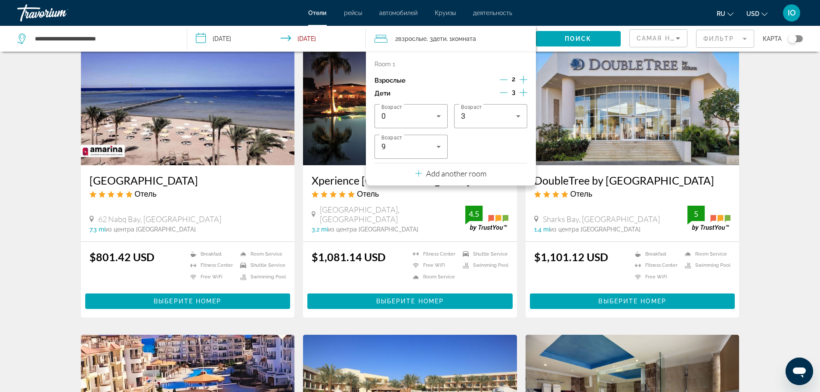
click at [522, 80] on icon "Increment adults" at bounding box center [524, 80] width 8 height 8
click at [561, 37] on span "Search widget" at bounding box center [578, 38] width 85 height 21
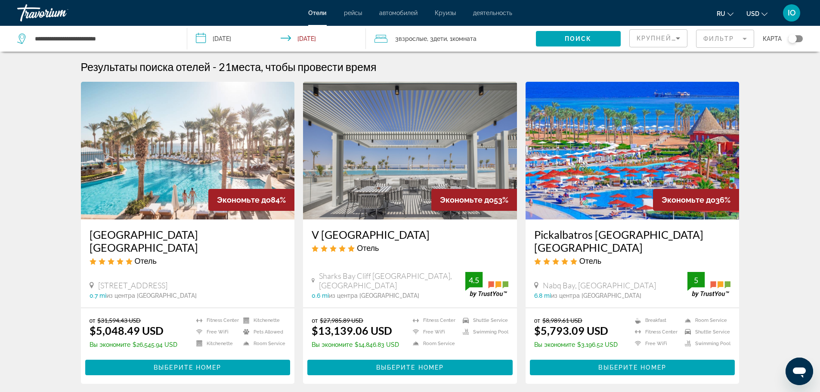
click at [665, 37] on span "Крупнейшие сбережения" at bounding box center [689, 38] width 105 height 7
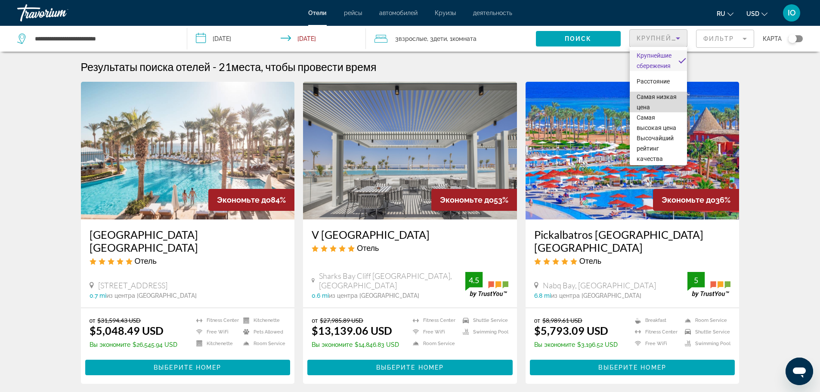
click at [661, 104] on span "Самая низкая цена" at bounding box center [657, 101] width 40 height 17
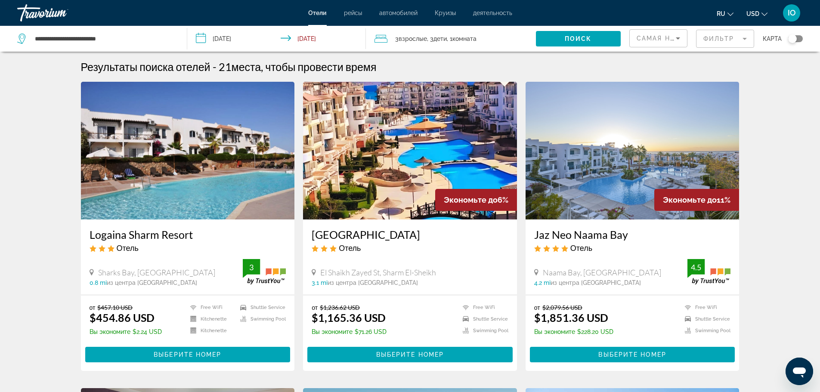
click at [392, 175] on img "Main content" at bounding box center [410, 151] width 214 height 138
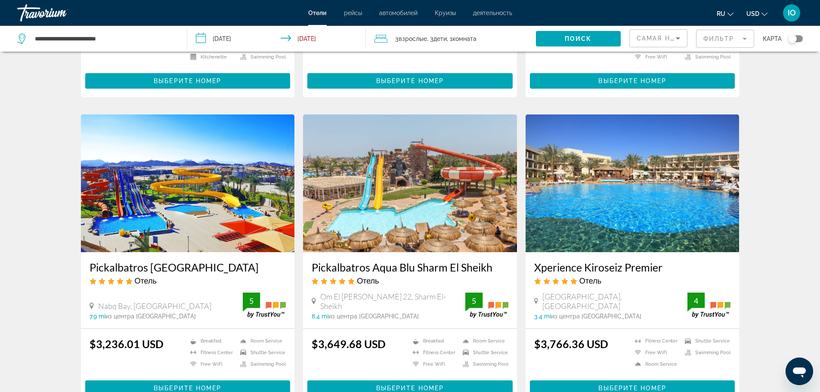
scroll to position [654, 0]
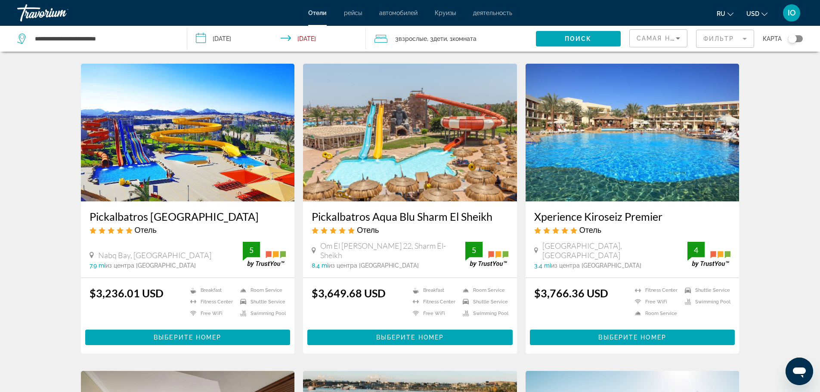
click at [433, 148] on img "Main content" at bounding box center [410, 133] width 214 height 138
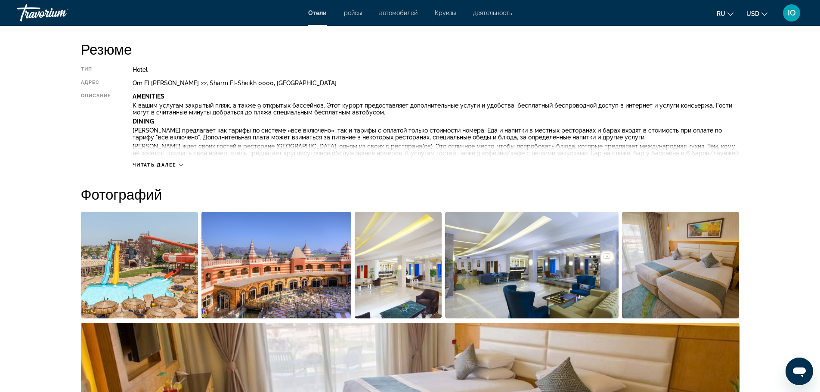
scroll to position [310, 0]
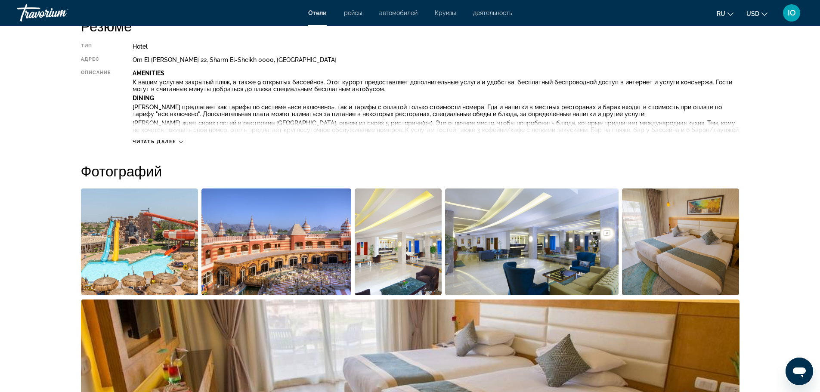
click at [156, 136] on div "Читать далее" at bounding box center [436, 133] width 606 height 24
click at [161, 139] on span "Читать далее" at bounding box center [155, 142] width 44 height 6
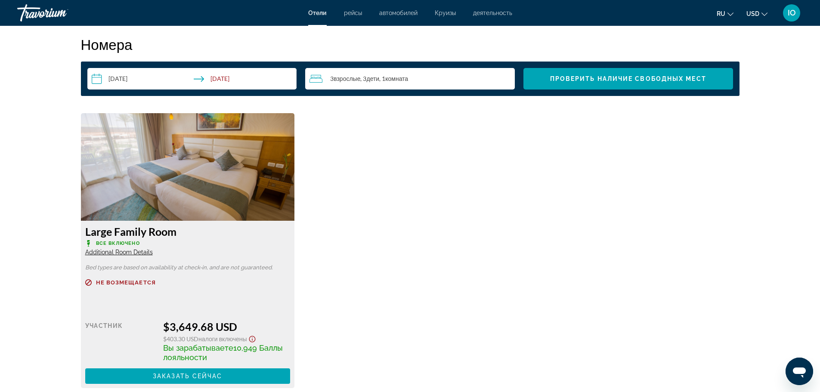
scroll to position [1446, 0]
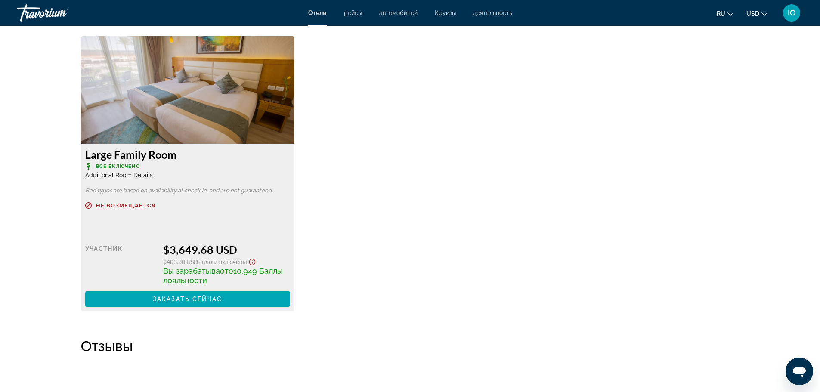
click at [124, 174] on span "Additional Room Details" at bounding box center [119, 175] width 68 height 7
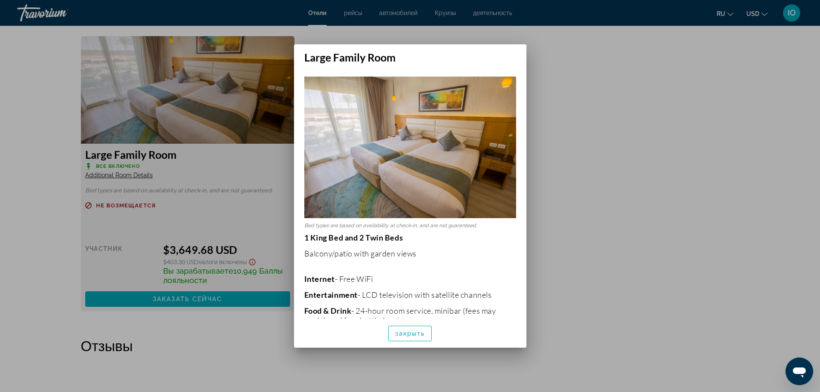
click at [731, 242] on div at bounding box center [410, 196] width 820 height 392
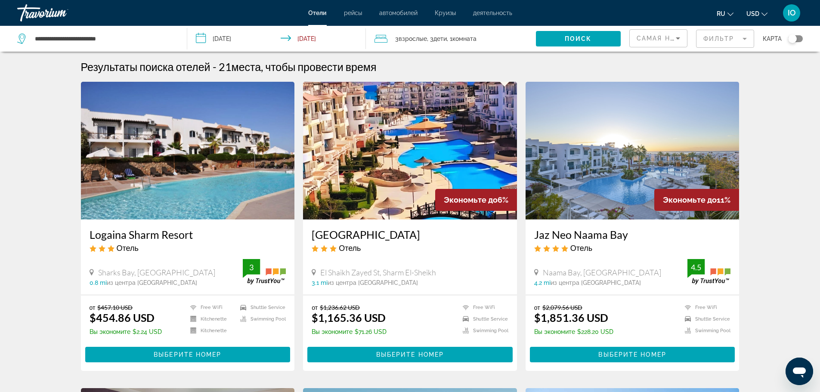
click at [432, 46] on div "3 Взрослый Взрослые , 3 Ребенок Дети , 1 Комната номера" at bounding box center [454, 39] width 161 height 26
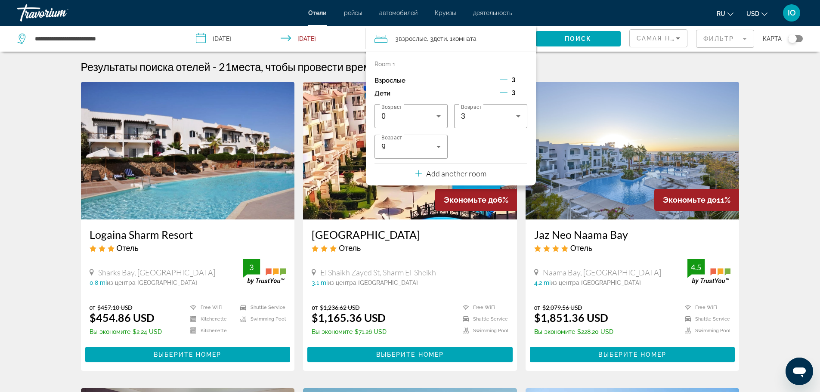
click at [417, 62] on div "Room 1" at bounding box center [450, 64] width 153 height 7
click at [502, 77] on icon "Decrement adults" at bounding box center [504, 80] width 8 height 8
click at [458, 174] on p "Add another room" at bounding box center [456, 173] width 60 height 9
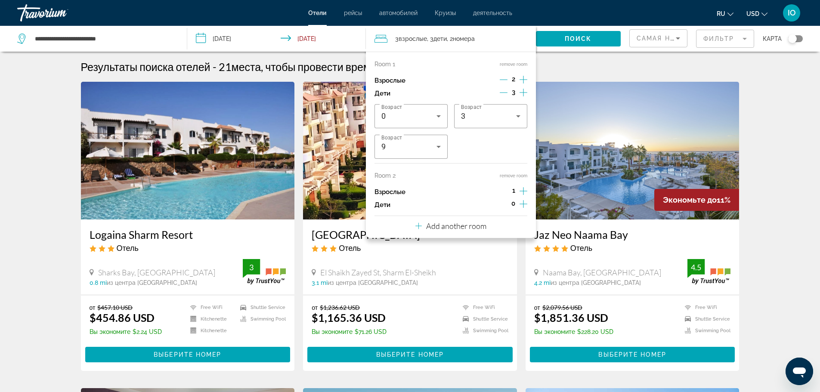
click at [503, 93] on icon "Decrement children" at bounding box center [504, 93] width 8 height 0
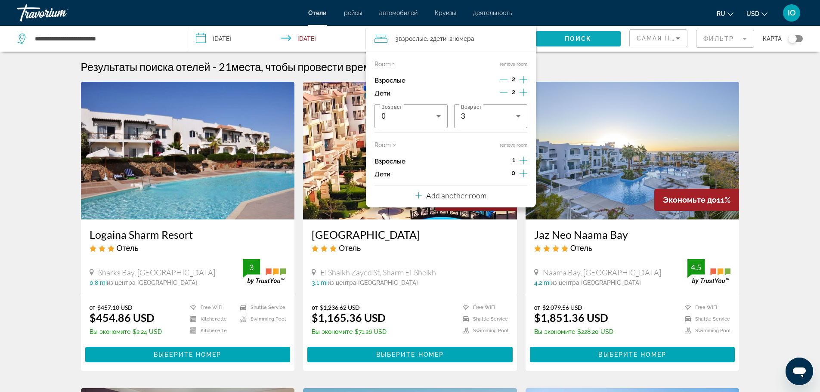
click at [560, 42] on span "Search widget" at bounding box center [578, 38] width 85 height 21
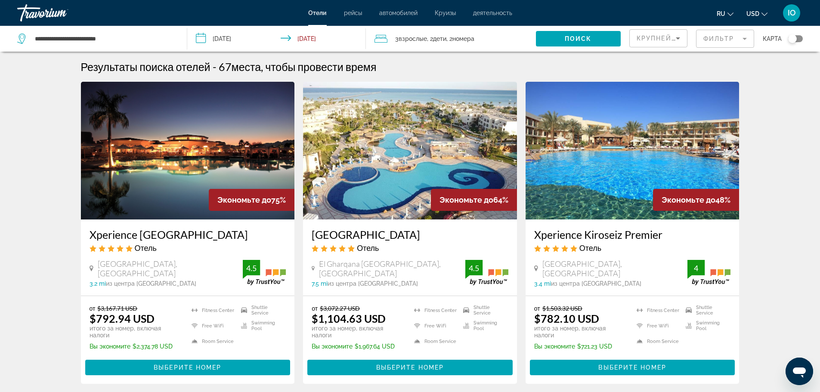
click at [160, 153] on img "Main content" at bounding box center [188, 151] width 214 height 138
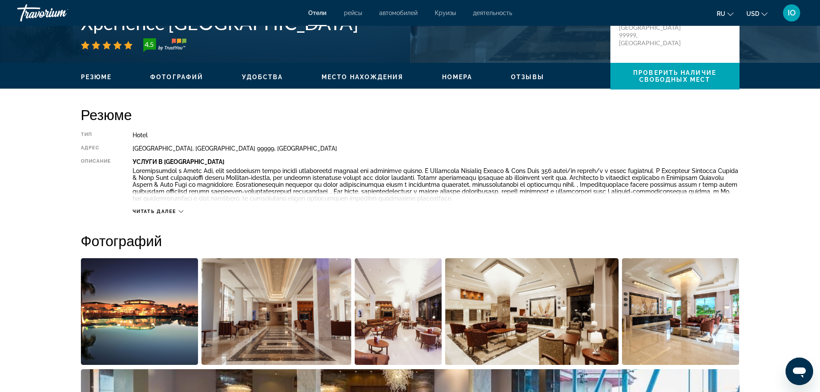
scroll to position [238, 0]
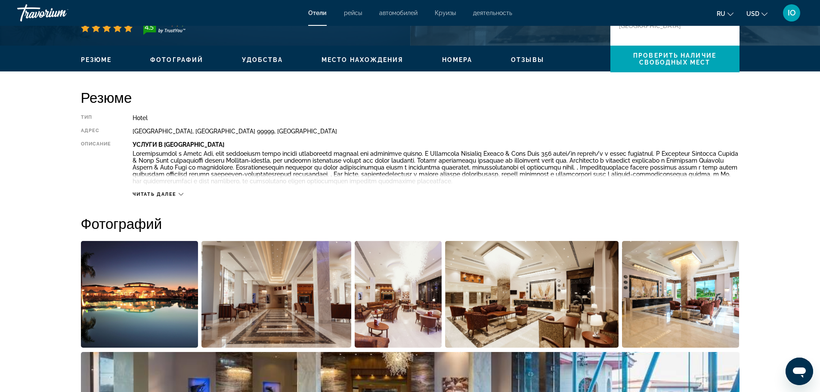
click at [176, 195] on span "Читать далее" at bounding box center [155, 195] width 44 height 6
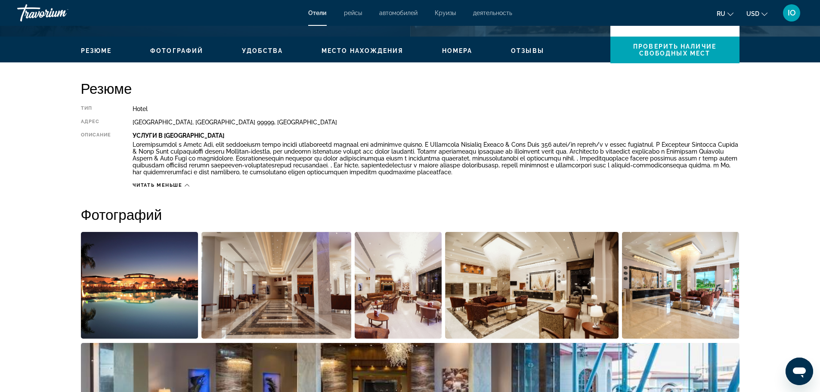
scroll to position [256, 0]
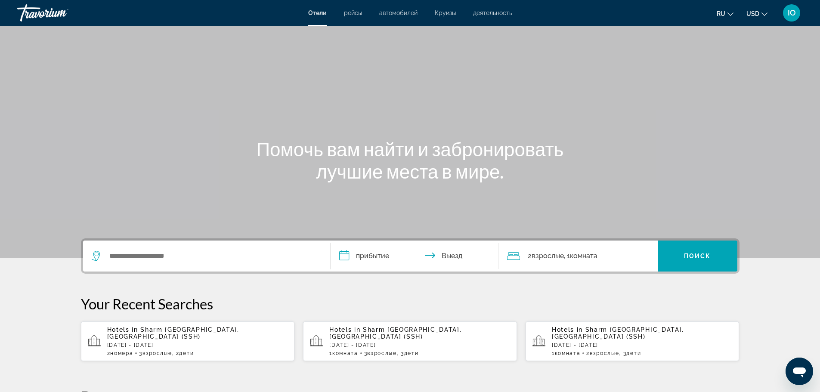
click at [133, 249] on div "Search widget" at bounding box center [207, 256] width 230 height 31
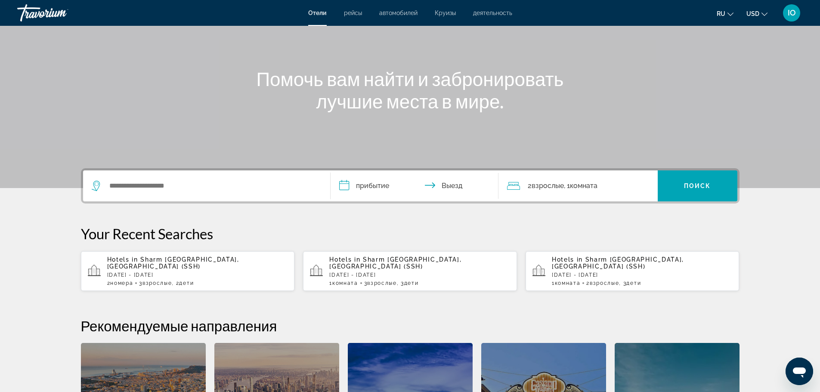
scroll to position [68, 0]
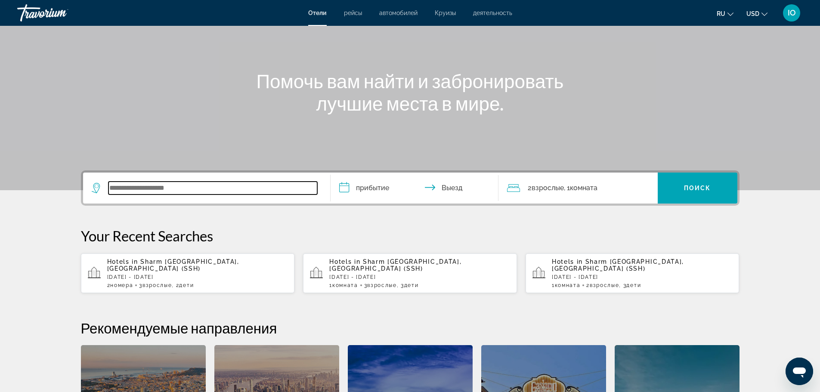
click at [127, 189] on input "Search widget" at bounding box center [212, 188] width 209 height 13
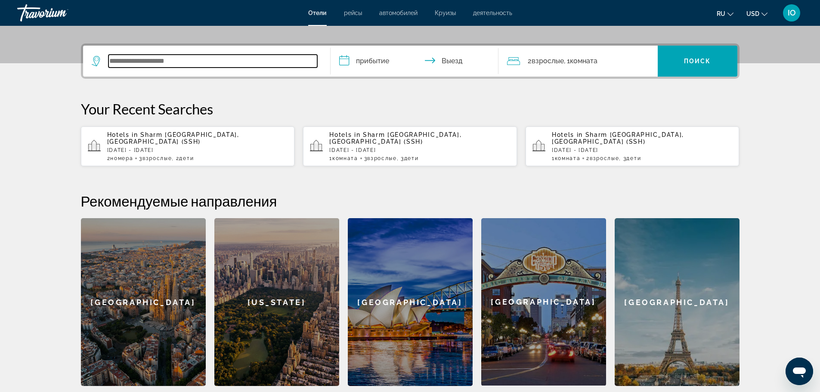
scroll to position [210, 0]
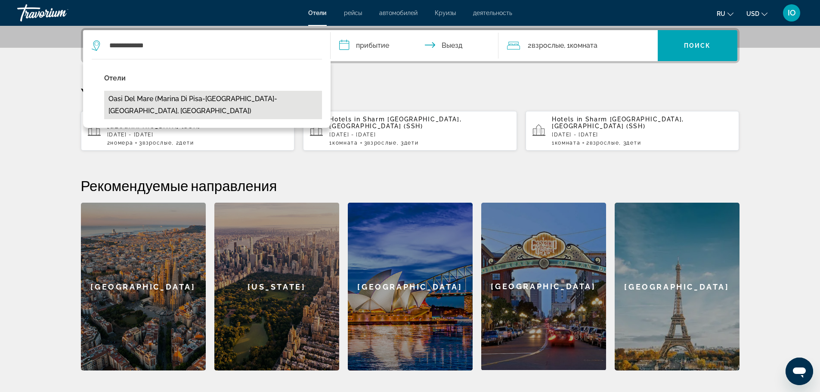
click at [202, 97] on button "Oasi del Mare (Marina Di Pisa-Tirrenia-Calambrone, IT)" at bounding box center [213, 105] width 218 height 28
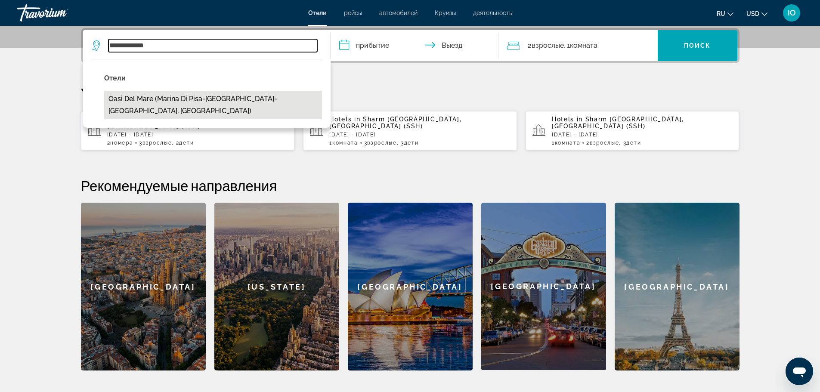
type input "**********"
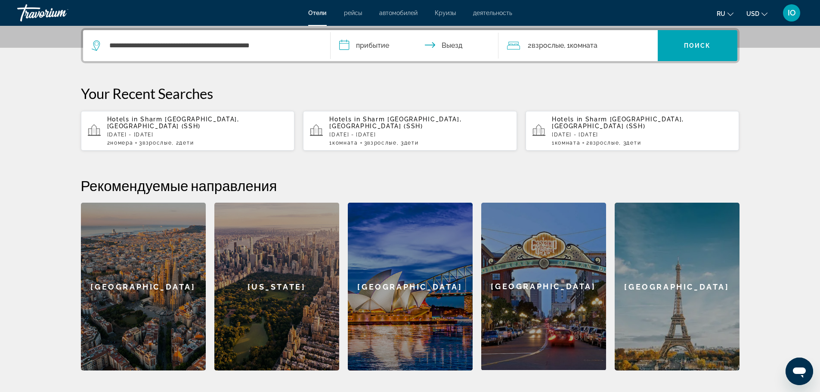
click at [374, 48] on input "**********" at bounding box center [416, 47] width 171 height 34
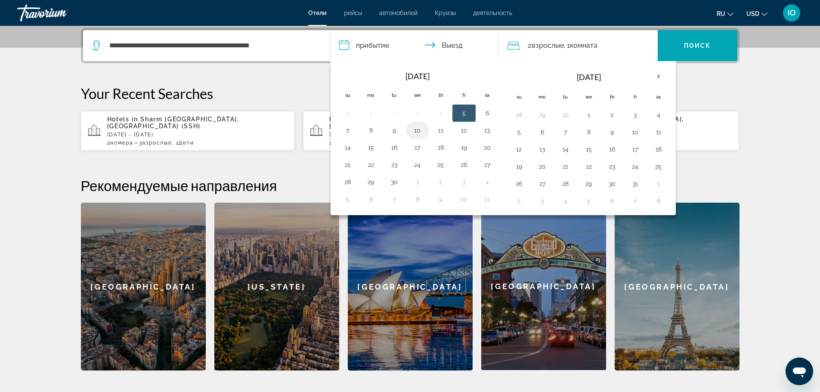
click at [422, 132] on button "10" at bounding box center [418, 130] width 14 height 12
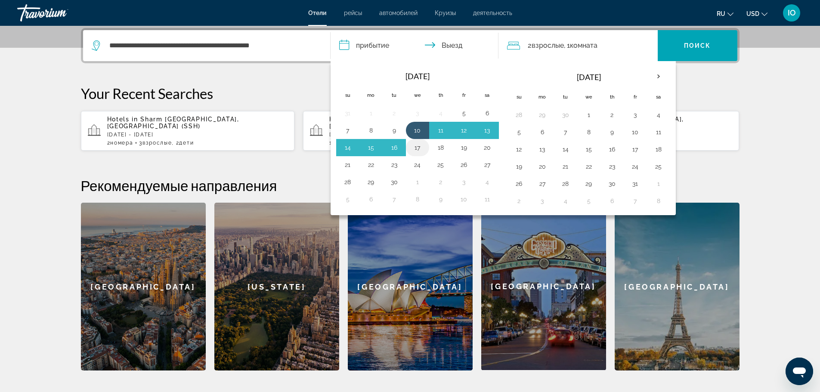
click at [420, 149] on button "17" at bounding box center [418, 148] width 14 height 12
type input "**********"
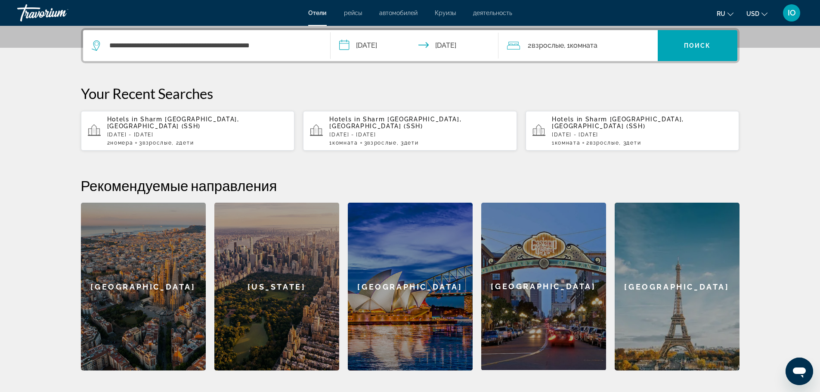
click at [577, 49] on span "Комната" at bounding box center [584, 45] width 28 height 8
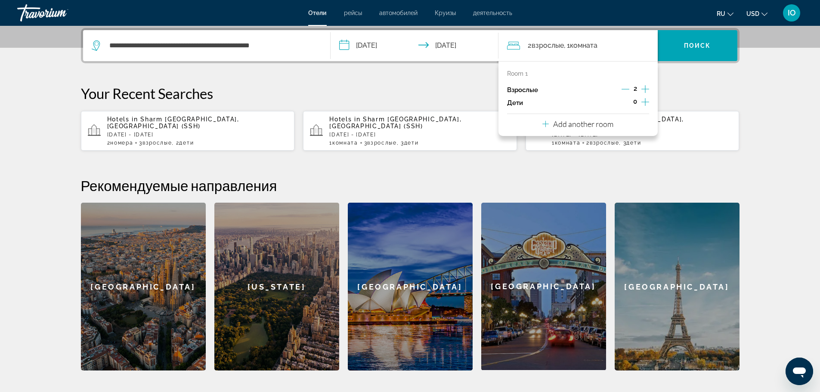
click at [645, 97] on icon "Increment children" at bounding box center [645, 102] width 8 height 10
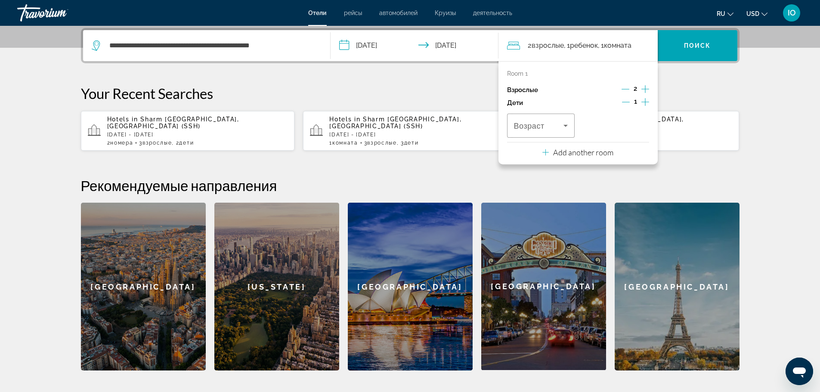
click at [645, 97] on icon "Increment children" at bounding box center [645, 102] width 8 height 10
click at [610, 118] on div "Travelers: 2 adults, 2 children" at bounding box center [615, 126] width 54 height 24
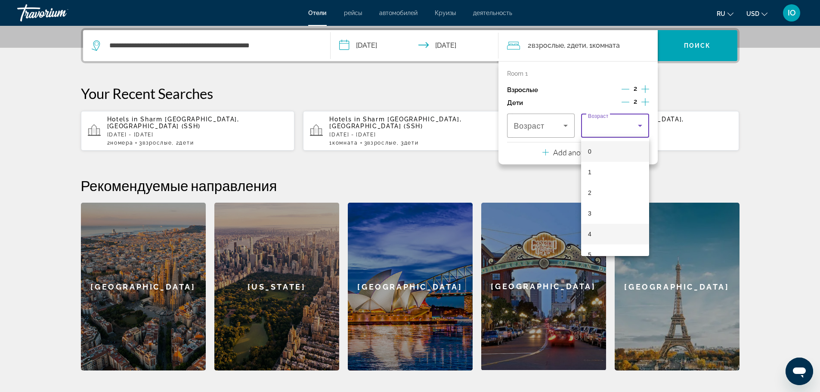
click at [596, 227] on mat-option "4" at bounding box center [615, 234] width 68 height 21
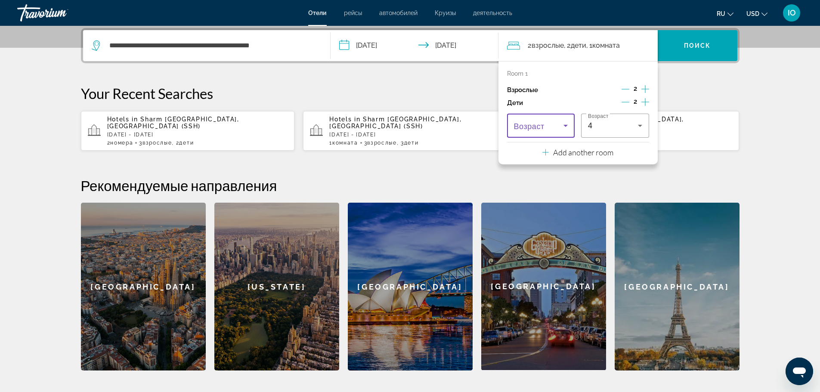
click at [548, 125] on span "Travelers: 2 adults, 2 children" at bounding box center [539, 126] width 50 height 10
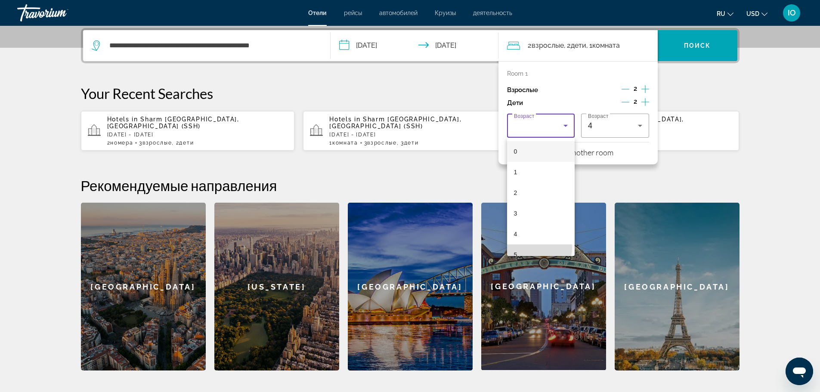
click at [531, 248] on mat-option "5" at bounding box center [541, 254] width 68 height 21
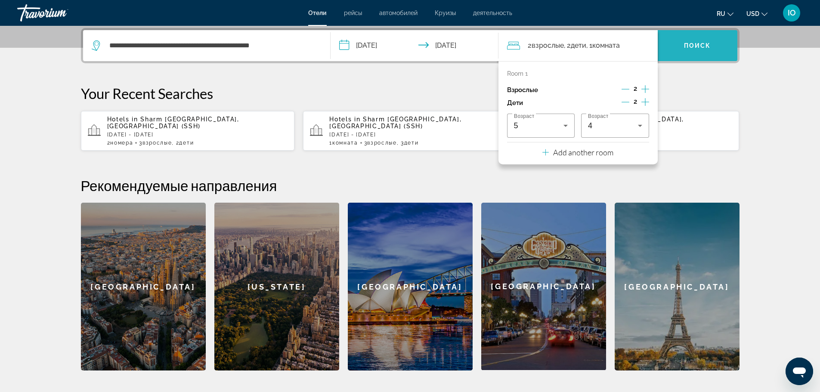
click at [685, 53] on span "Search widget" at bounding box center [698, 45] width 80 height 21
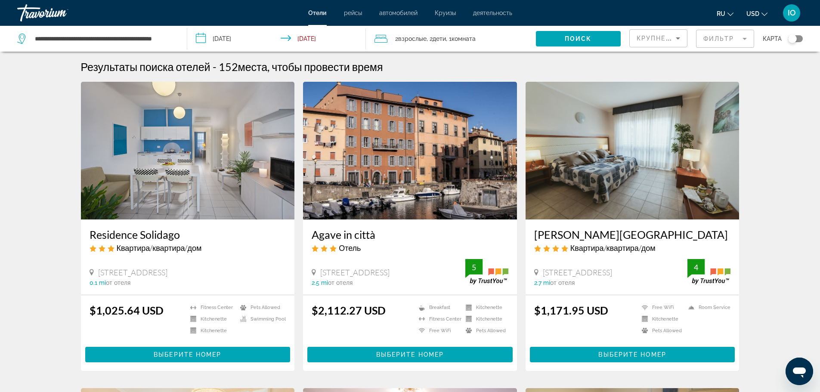
click at [754, 19] on button "USD USD ($) MXN (Mex$) CAD (Can$) GBP (£) EUR (€) AUD (A$) NZD (NZ$) CNY (CN¥)" at bounding box center [756, 13] width 21 height 12
click at [742, 78] on button "EUR (€)" at bounding box center [739, 79] width 43 height 11
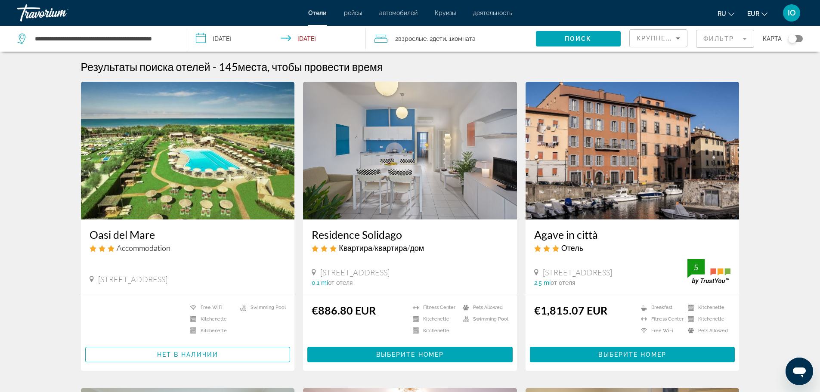
click at [223, 186] on img "Main content" at bounding box center [188, 151] width 214 height 138
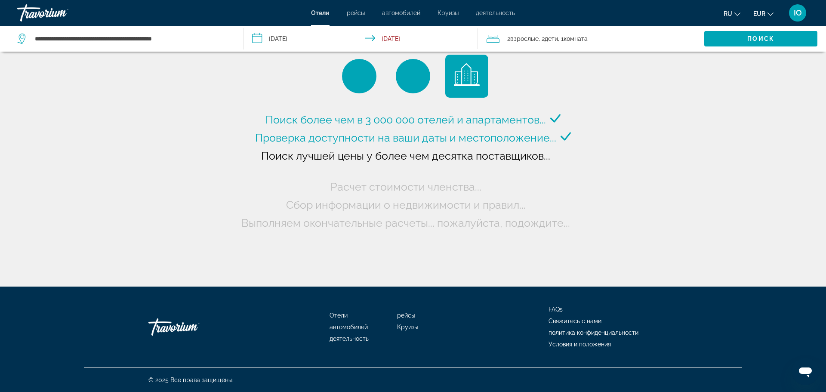
click at [179, 46] on div "**********" at bounding box center [125, 39] width 217 height 26
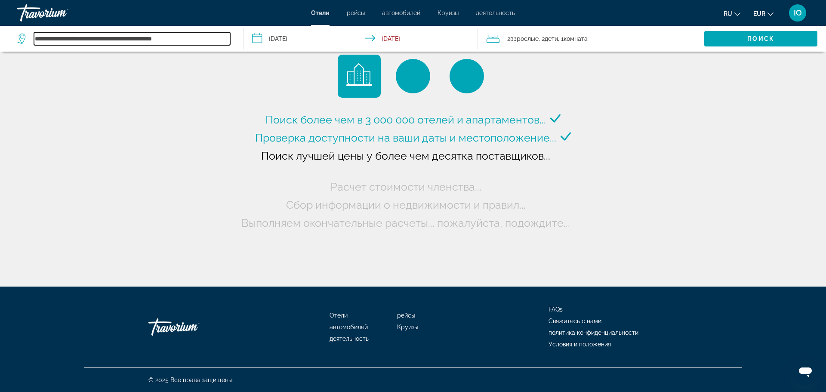
click at [193, 41] on input "**********" at bounding box center [132, 38] width 196 height 13
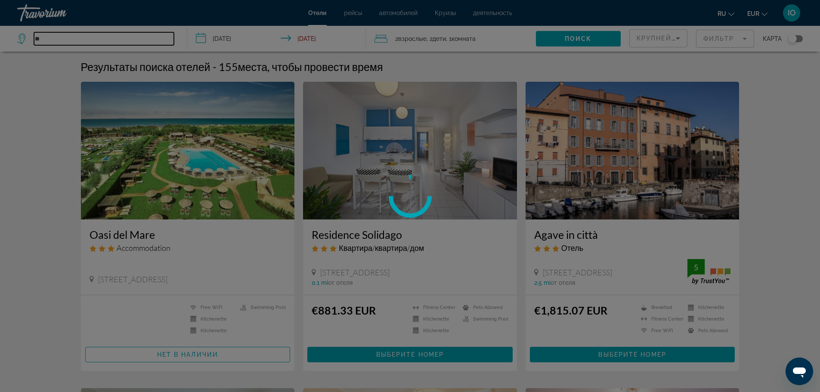
type input "*"
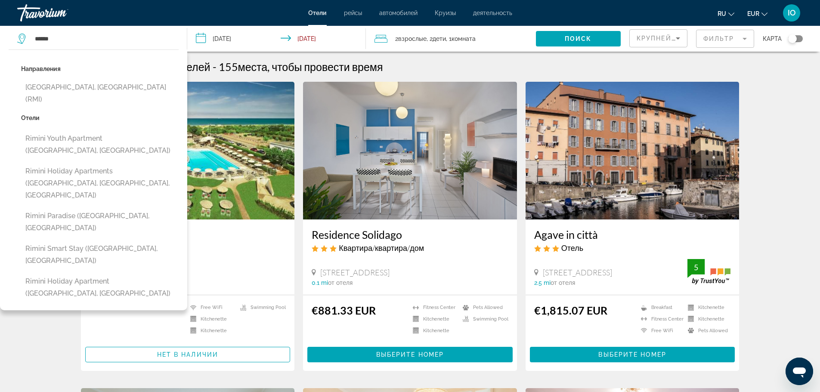
click at [72, 84] on button "[GEOGRAPHIC_DATA], [GEOGRAPHIC_DATA] (RMI)" at bounding box center [100, 93] width 158 height 28
type input "**********"
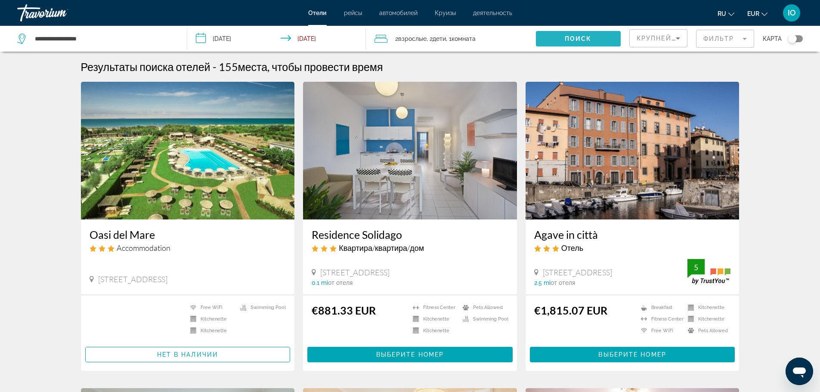
click at [567, 37] on span "Поиск" at bounding box center [578, 38] width 27 height 7
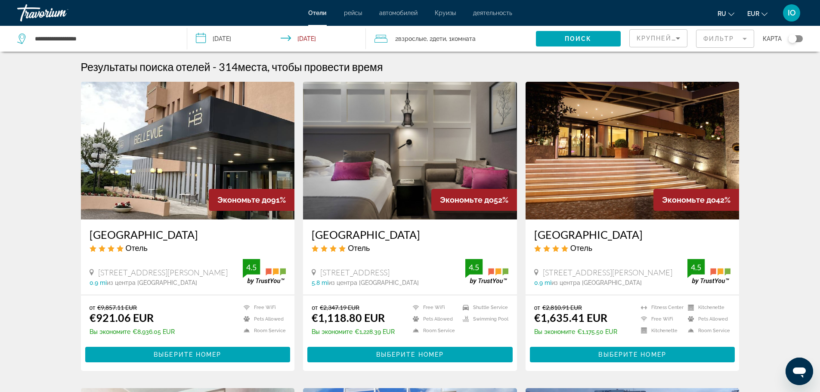
click at [193, 152] on img "Main content" at bounding box center [188, 151] width 214 height 138
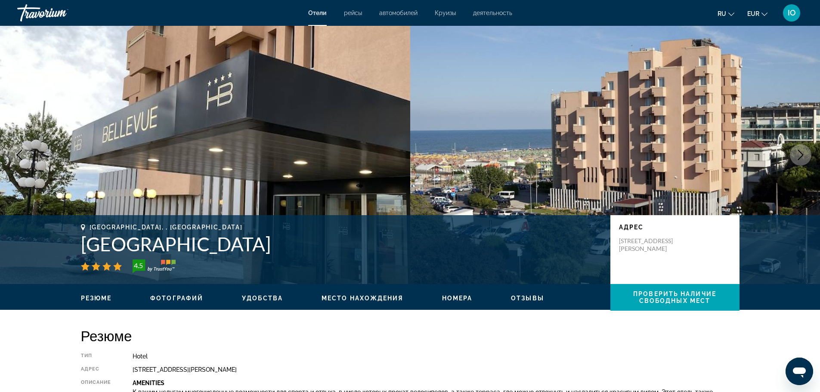
click at [800, 156] on icon "Next image" at bounding box center [800, 155] width 10 height 10
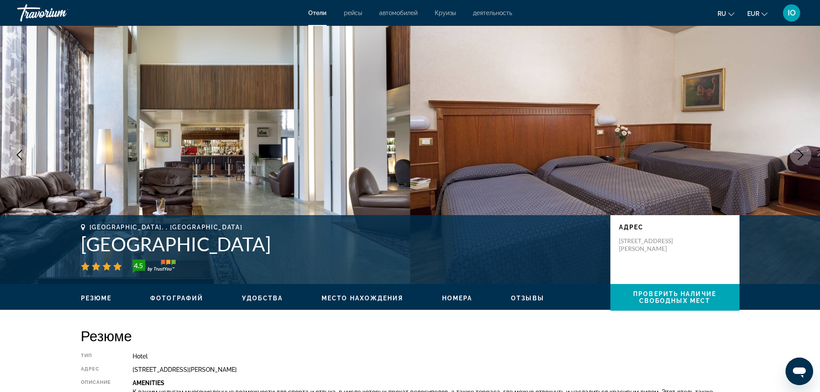
click at [799, 155] on icon "Next image" at bounding box center [800, 155] width 10 height 10
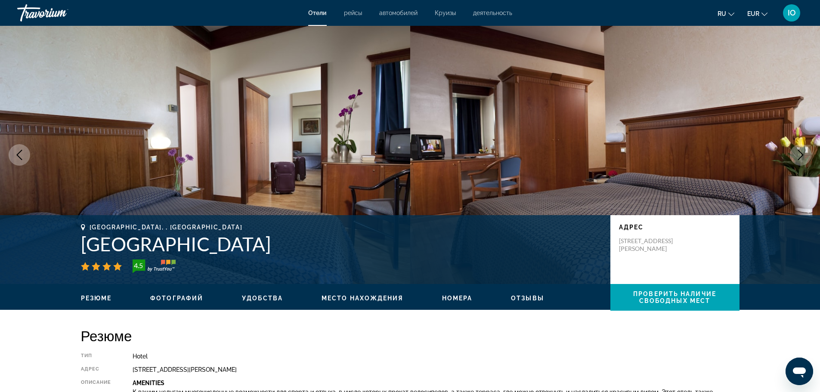
click at [738, 368] on div "Piazzale Kennedy 12, Rimini 47921, Italy" at bounding box center [436, 369] width 606 height 7
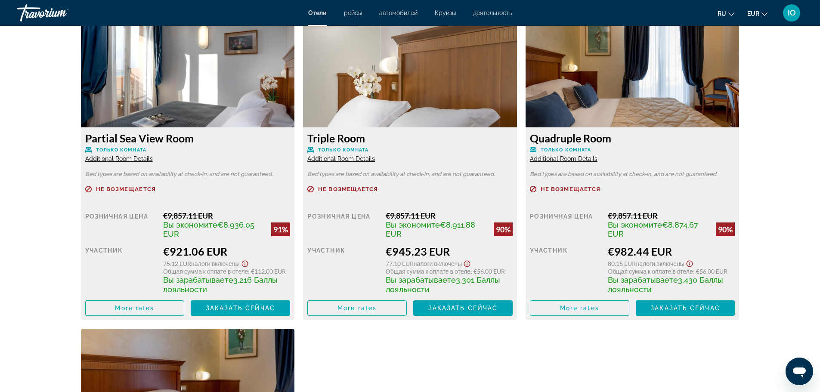
scroll to position [1171, 0]
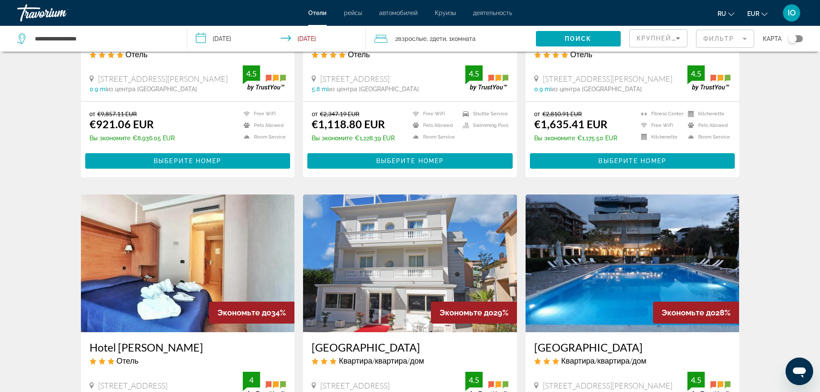
scroll to position [189, 0]
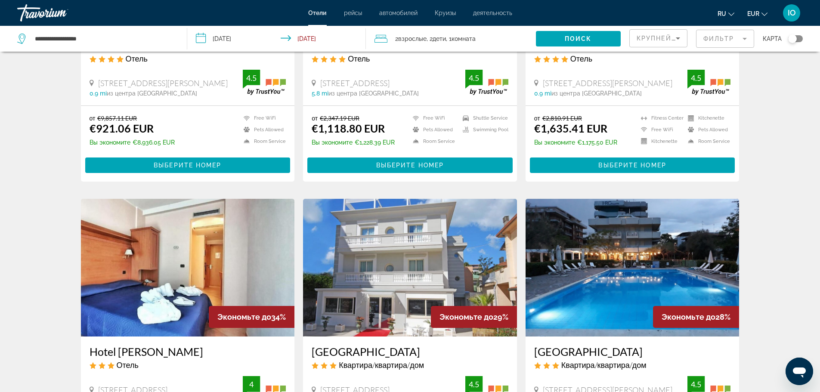
click at [729, 38] on mat-form-field "Фильтр" at bounding box center [725, 39] width 58 height 18
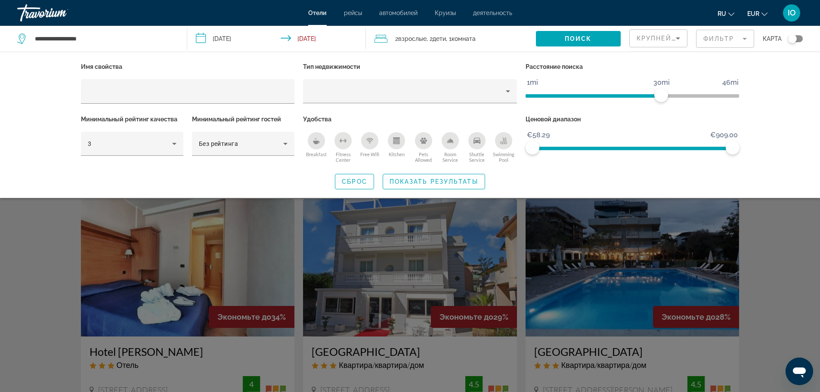
click at [317, 142] on icon "Breakfast" at bounding box center [316, 142] width 6 height 3
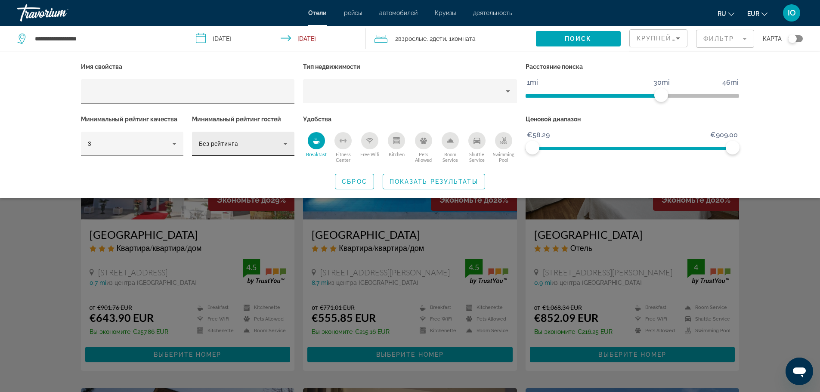
click at [229, 143] on span "Без рейтинга" at bounding box center [218, 143] width 39 height 7
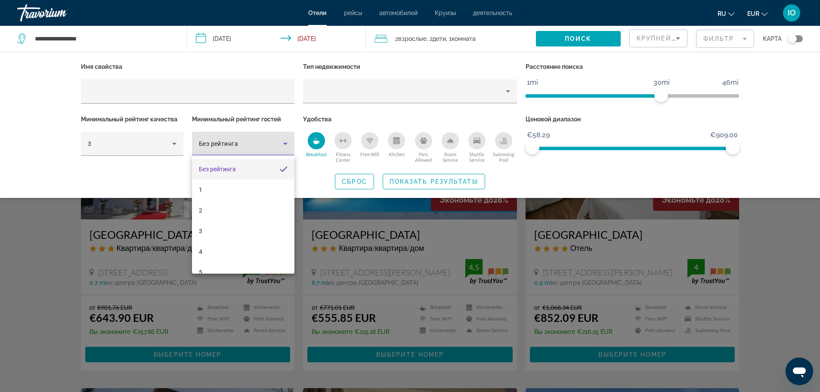
click at [253, 90] on div at bounding box center [410, 196] width 820 height 392
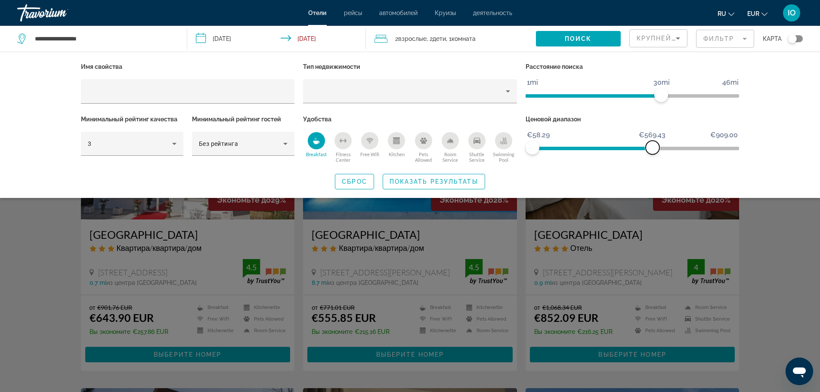
drag, startPoint x: 727, startPoint y: 149, endPoint x: 653, endPoint y: 124, distance: 78.3
click at [653, 124] on div "Ценовой диапазон €58.29 €909.00 €58.29 €569.43" at bounding box center [632, 139] width 223 height 52
click at [665, 37] on span "Крупнейшие сбережения" at bounding box center [689, 38] width 105 height 7
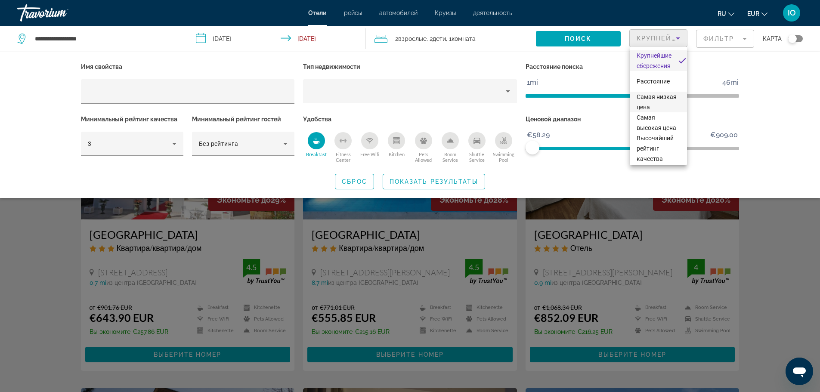
click at [649, 107] on span "Самая низкая цена" at bounding box center [657, 101] width 40 height 17
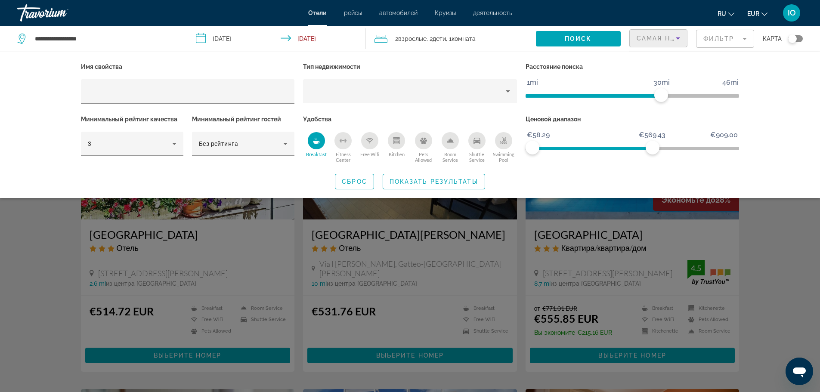
scroll to position [343, 0]
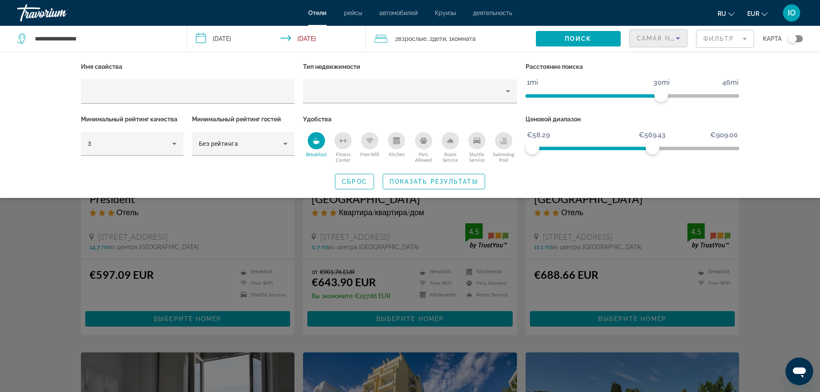
click at [783, 234] on div "Search widget" at bounding box center [410, 260] width 820 height 263
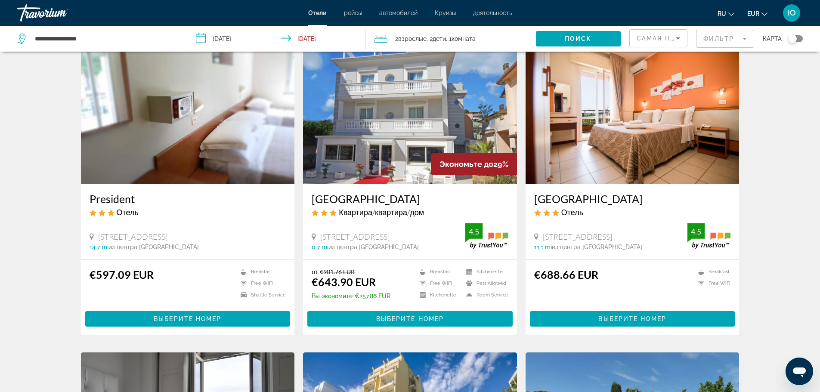
click at [456, 115] on img "Main content" at bounding box center [410, 115] width 214 height 138
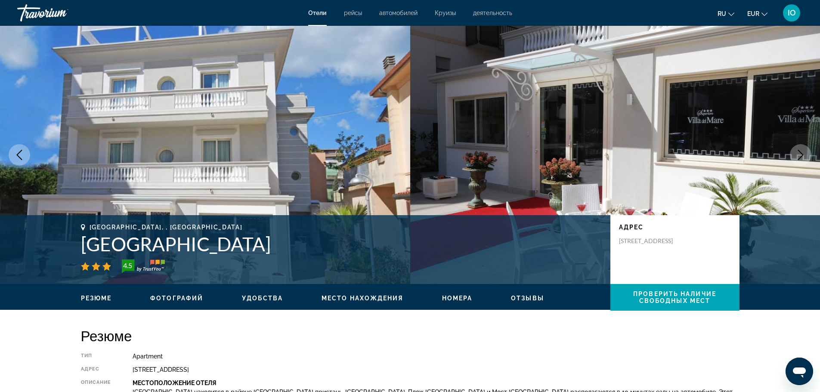
click at [800, 159] on icon "Next image" at bounding box center [800, 155] width 10 height 10
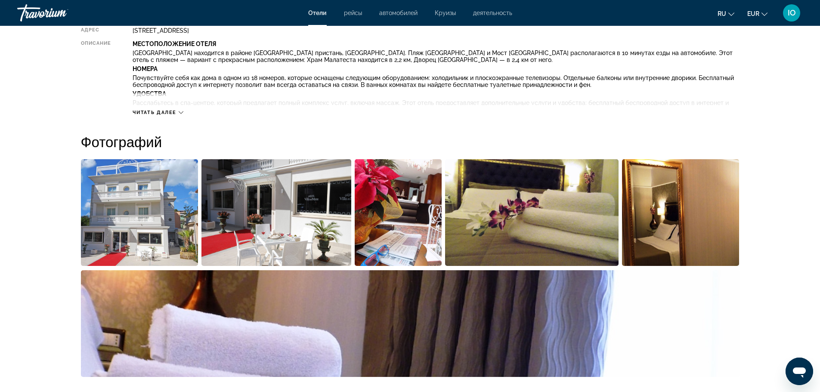
scroll to position [337, 0]
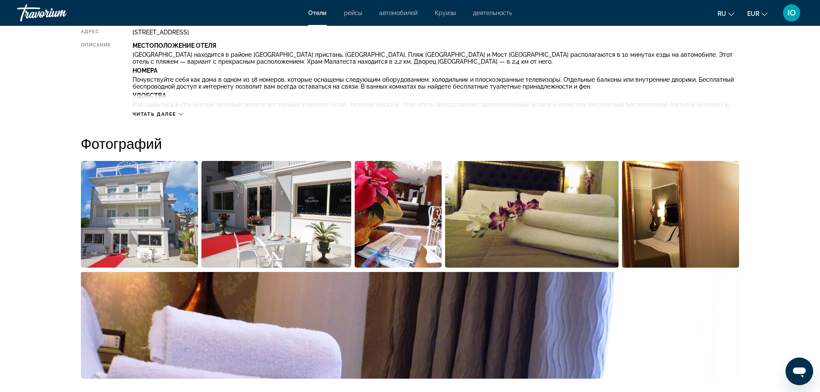
click at [161, 114] on span "Читать далее" at bounding box center [155, 114] width 44 height 6
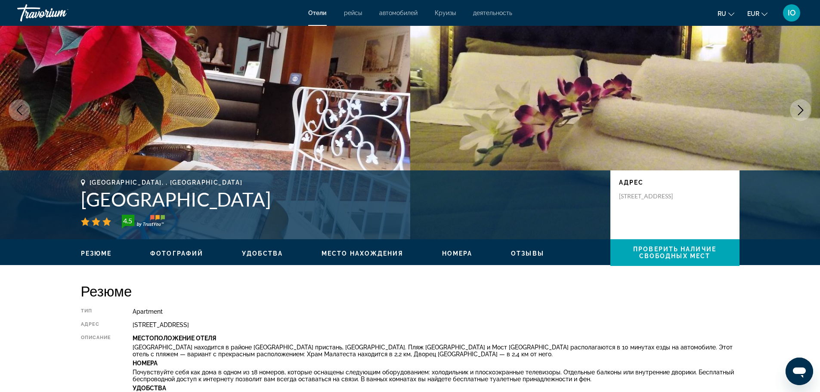
scroll to position [0, 0]
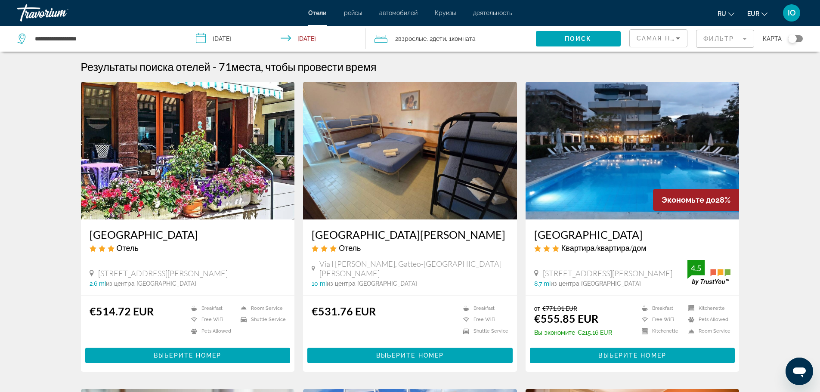
click at [730, 40] on mat-form-field "Фильтр" at bounding box center [725, 39] width 58 height 18
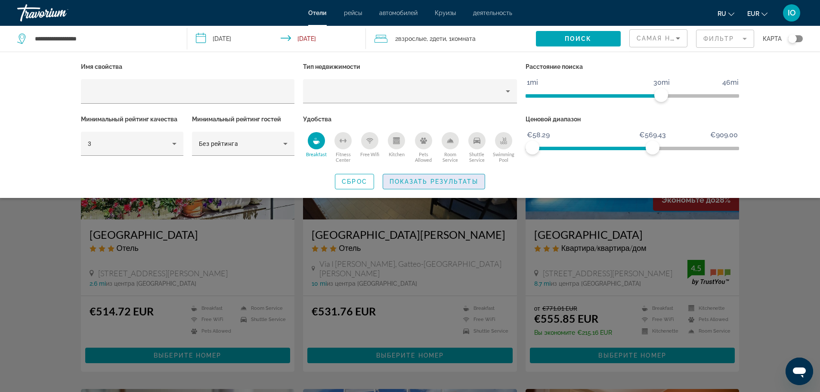
click at [460, 176] on span "Search widget" at bounding box center [434, 181] width 102 height 21
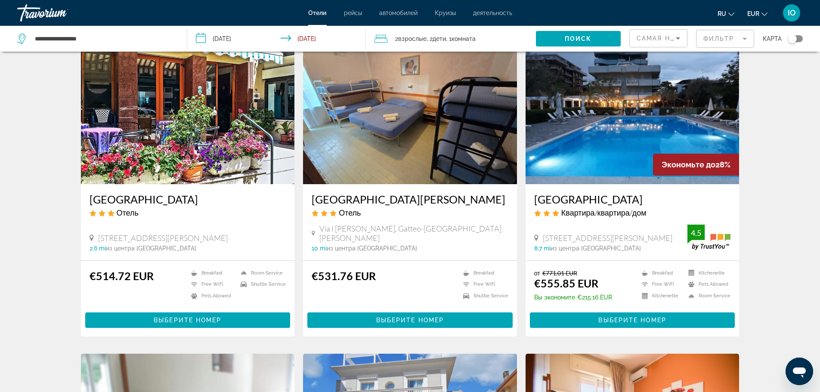
scroll to position [34, 0]
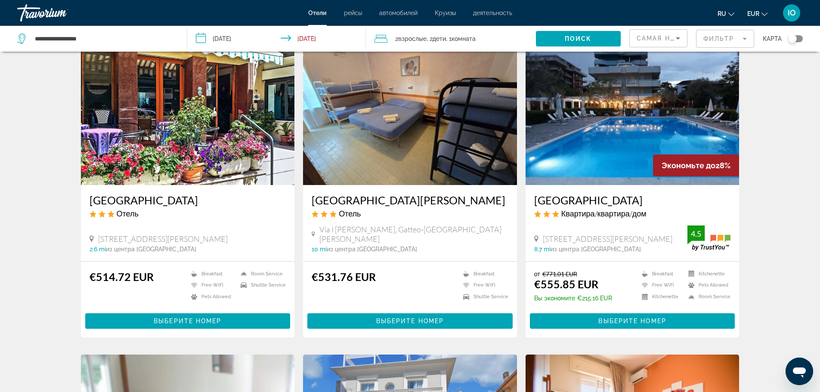
click at [217, 129] on img "Main content" at bounding box center [188, 116] width 214 height 138
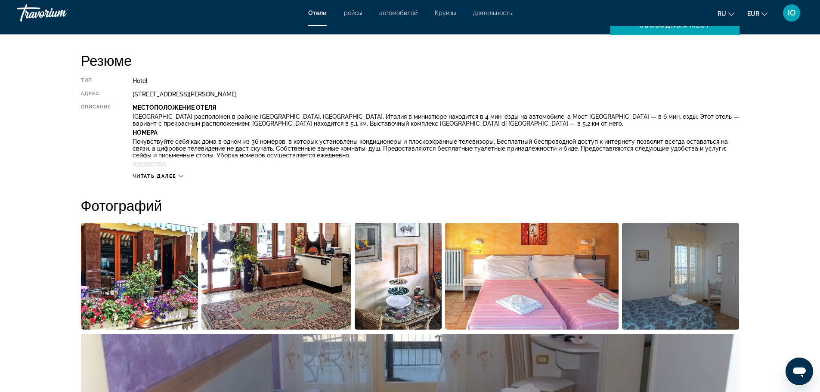
scroll to position [293, 0]
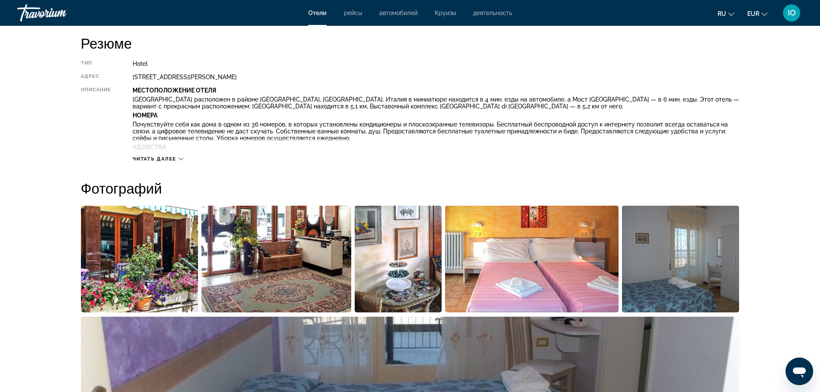
click at [178, 155] on div "Читать далее" at bounding box center [436, 151] width 606 height 24
click at [171, 159] on span "Читать далее" at bounding box center [155, 159] width 44 height 6
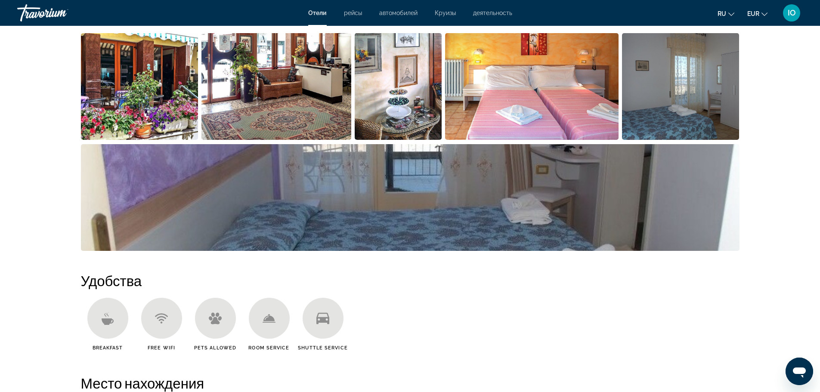
scroll to position [517, 0]
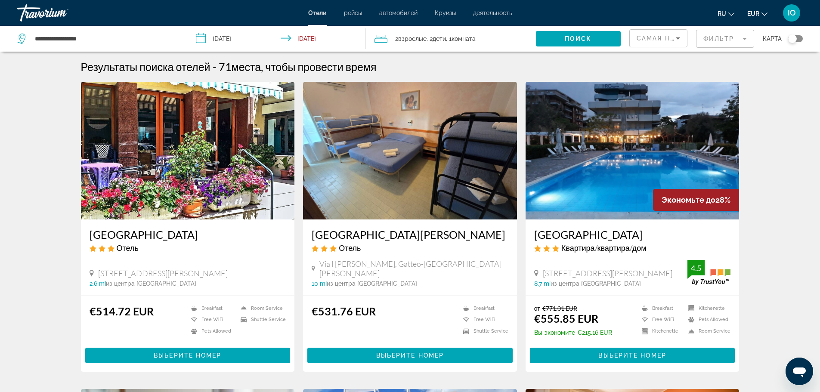
click at [579, 172] on img "Main content" at bounding box center [633, 151] width 214 height 138
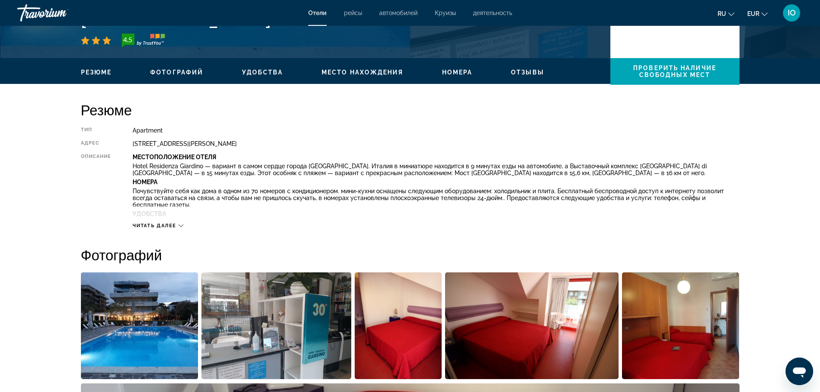
scroll to position [241, 0]
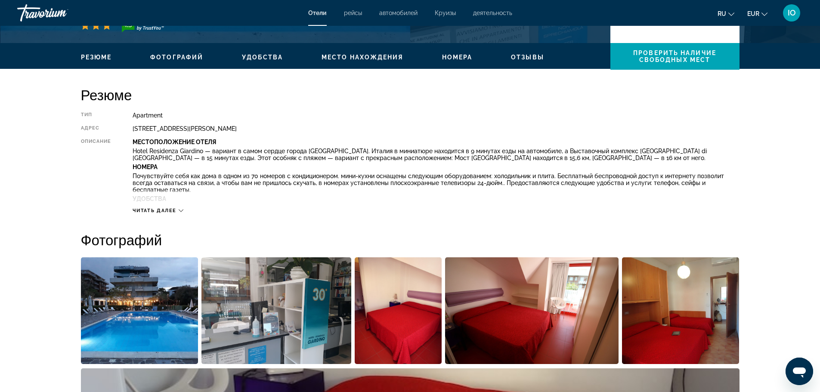
click at [150, 207] on div "Читать далее" at bounding box center [436, 202] width 606 height 24
click at [152, 210] on span "Читать далее" at bounding box center [155, 211] width 44 height 6
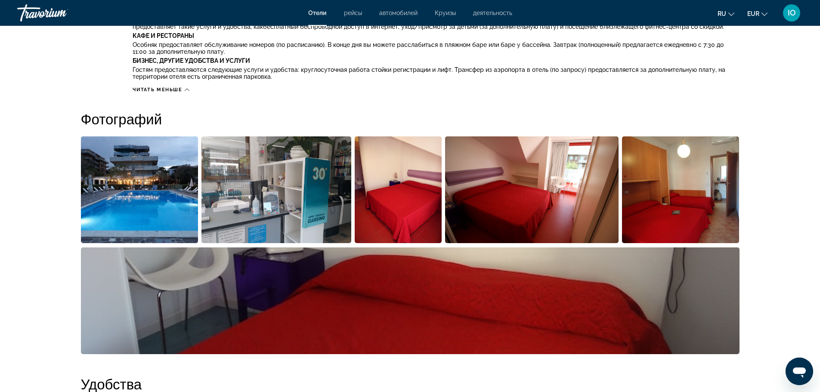
scroll to position [448, 0]
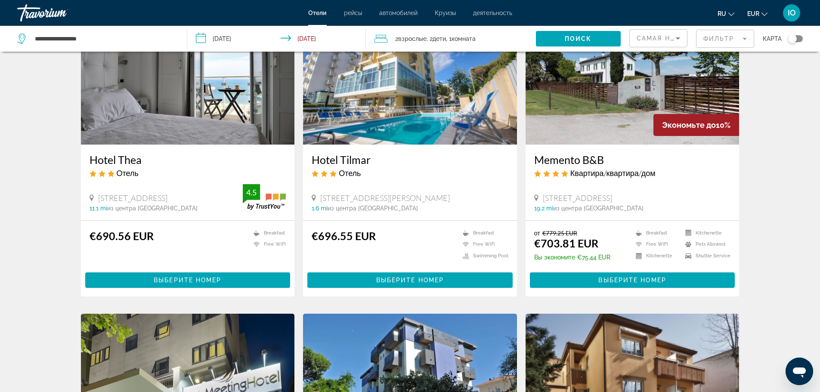
scroll to position [740, 0]
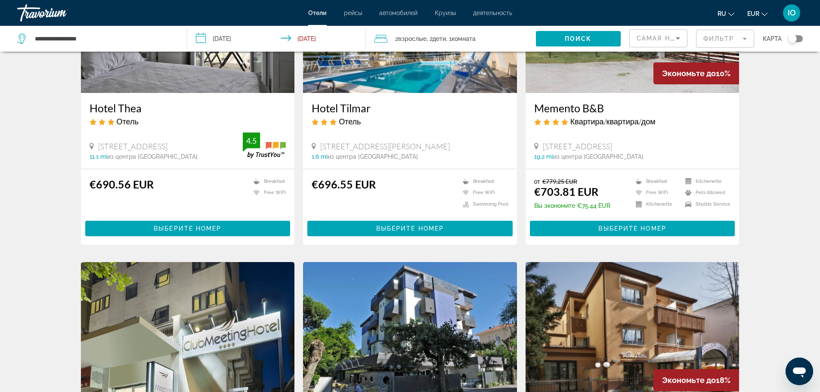
click at [474, 37] on span "Комната" at bounding box center [464, 38] width 24 height 7
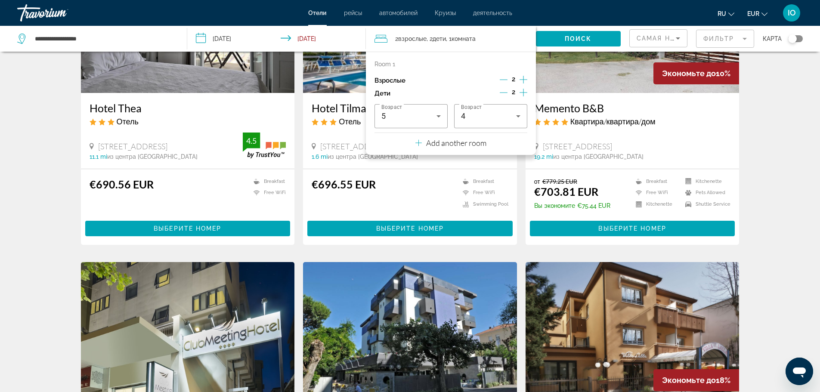
click at [432, 145] on p "Add another room" at bounding box center [456, 142] width 60 height 9
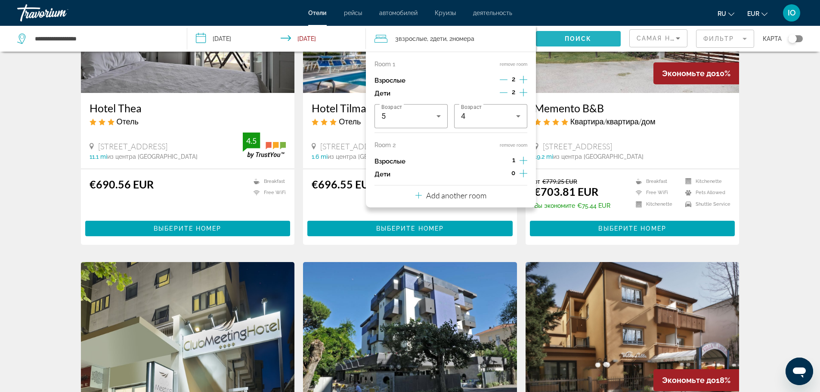
click at [586, 40] on span "Поиск" at bounding box center [578, 38] width 27 height 7
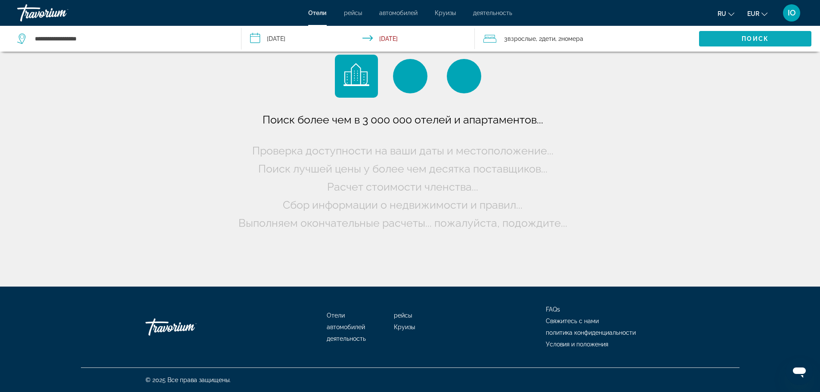
scroll to position [0, 0]
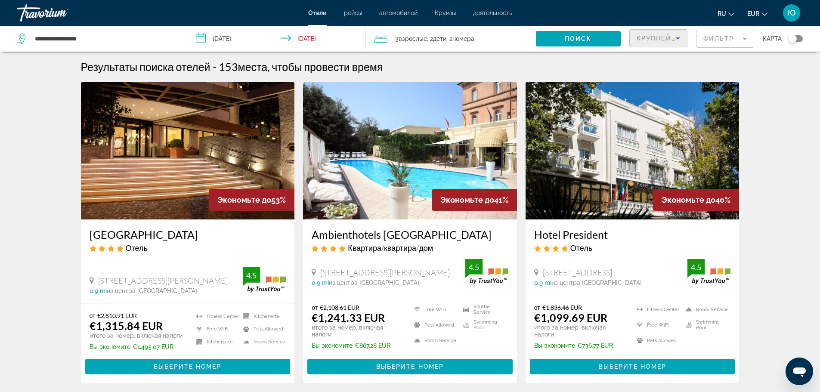
click at [646, 35] on span "Крупнейшие сбережения" at bounding box center [689, 38] width 105 height 7
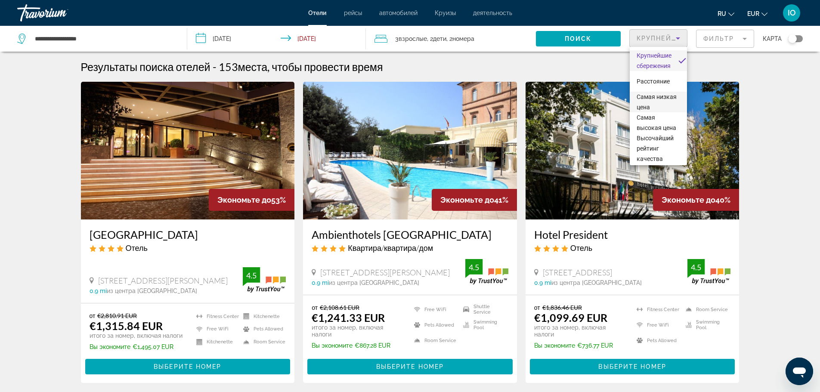
click at [647, 102] on span "Самая низкая цена" at bounding box center [658, 102] width 43 height 21
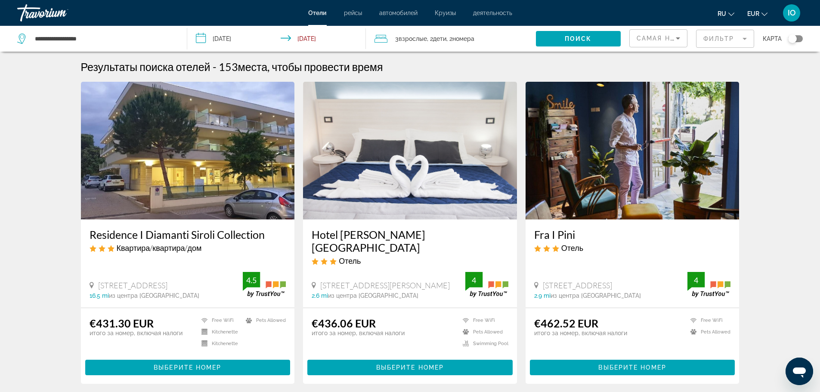
click at [717, 37] on mat-form-field "Фильтр" at bounding box center [725, 39] width 58 height 18
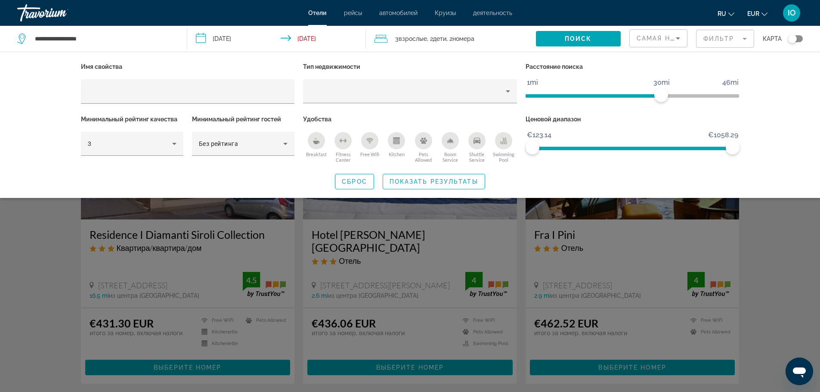
click at [449, 142] on icon "Room Service" at bounding box center [450, 141] width 6 height 4
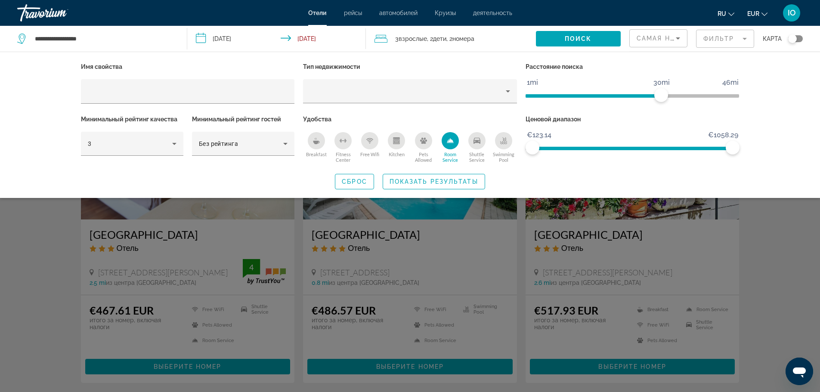
click at [319, 141] on icon "Breakfast" at bounding box center [316, 142] width 6 height 3
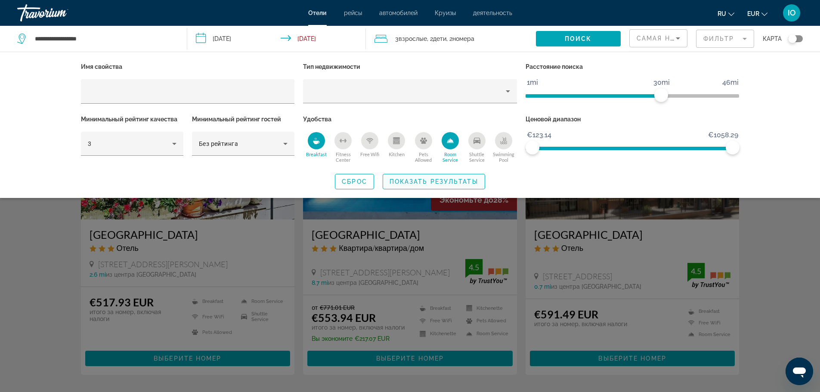
click at [459, 179] on span "Показать результаты" at bounding box center [434, 181] width 89 height 7
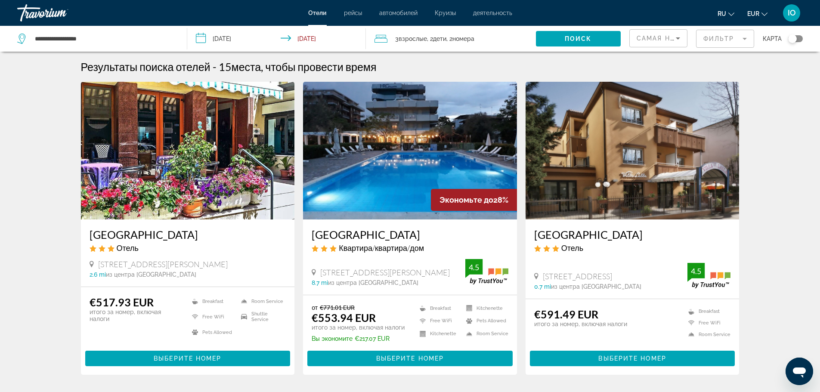
click at [405, 161] on img "Main content" at bounding box center [410, 151] width 214 height 138
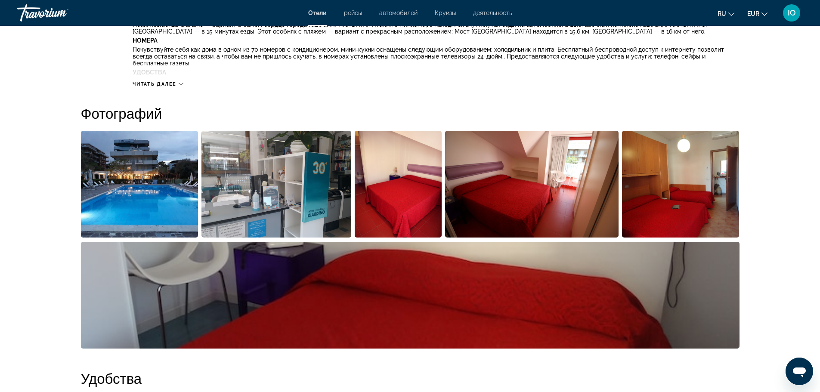
scroll to position [362, 0]
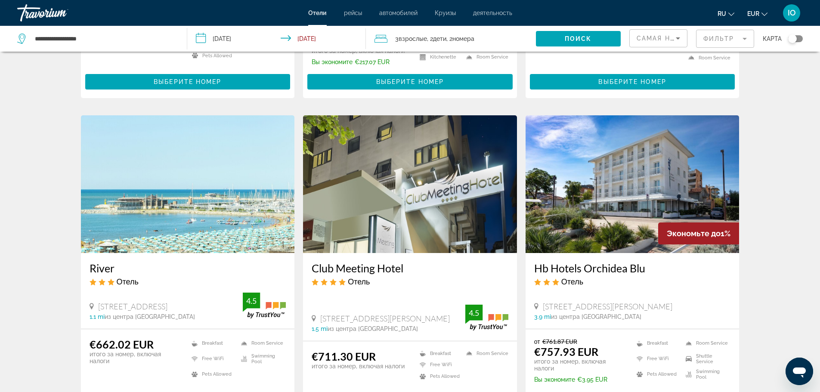
scroll to position [293, 0]
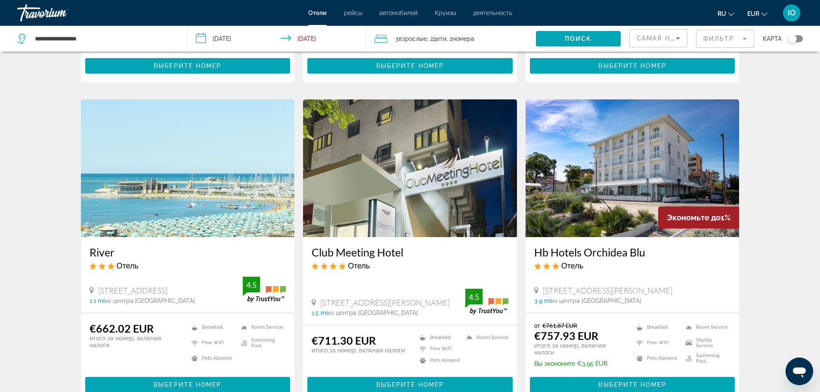
click at [177, 167] on img "Main content" at bounding box center [188, 168] width 214 height 138
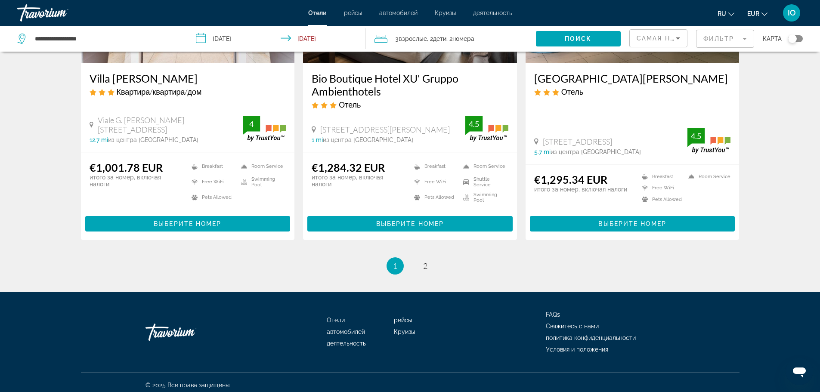
scroll to position [1110, 0]
